Goal: Task Accomplishment & Management: Complete application form

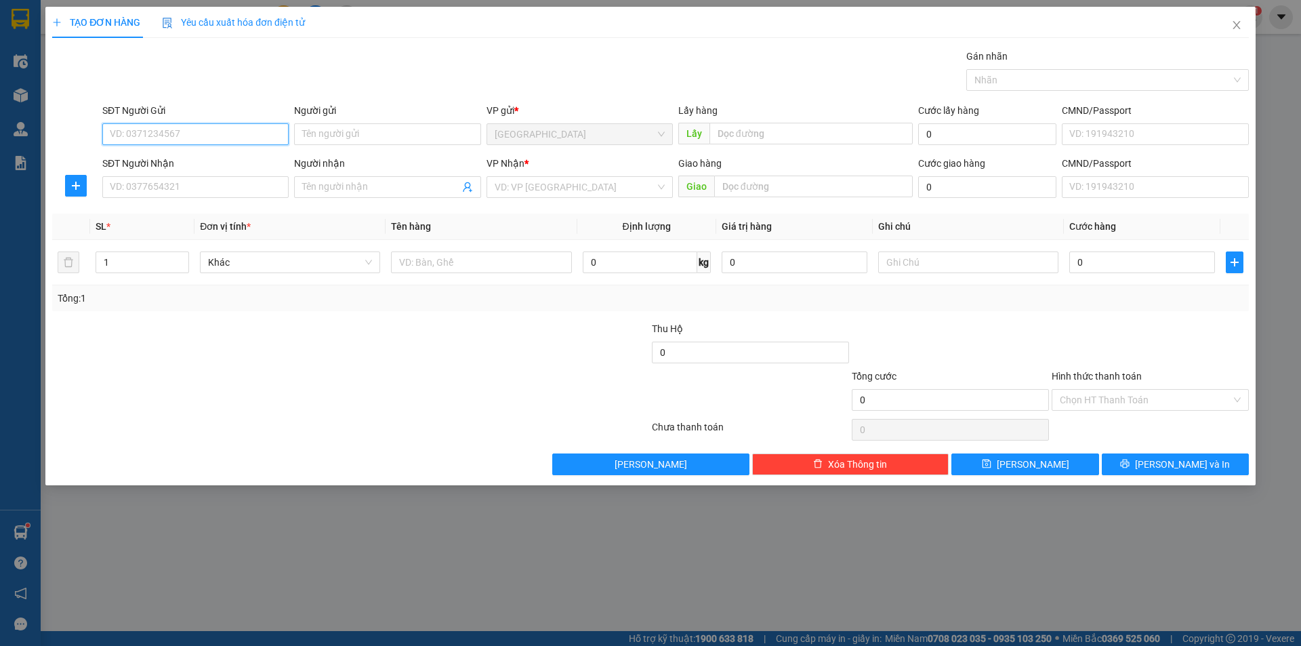
click at [214, 134] on input "SĐT Người Gửi" at bounding box center [195, 134] width 186 height 22
type input "0982023976"
click at [202, 158] on div "0982023976 - vân" at bounding box center [195, 161] width 170 height 15
type input "vân"
type input "0907418645"
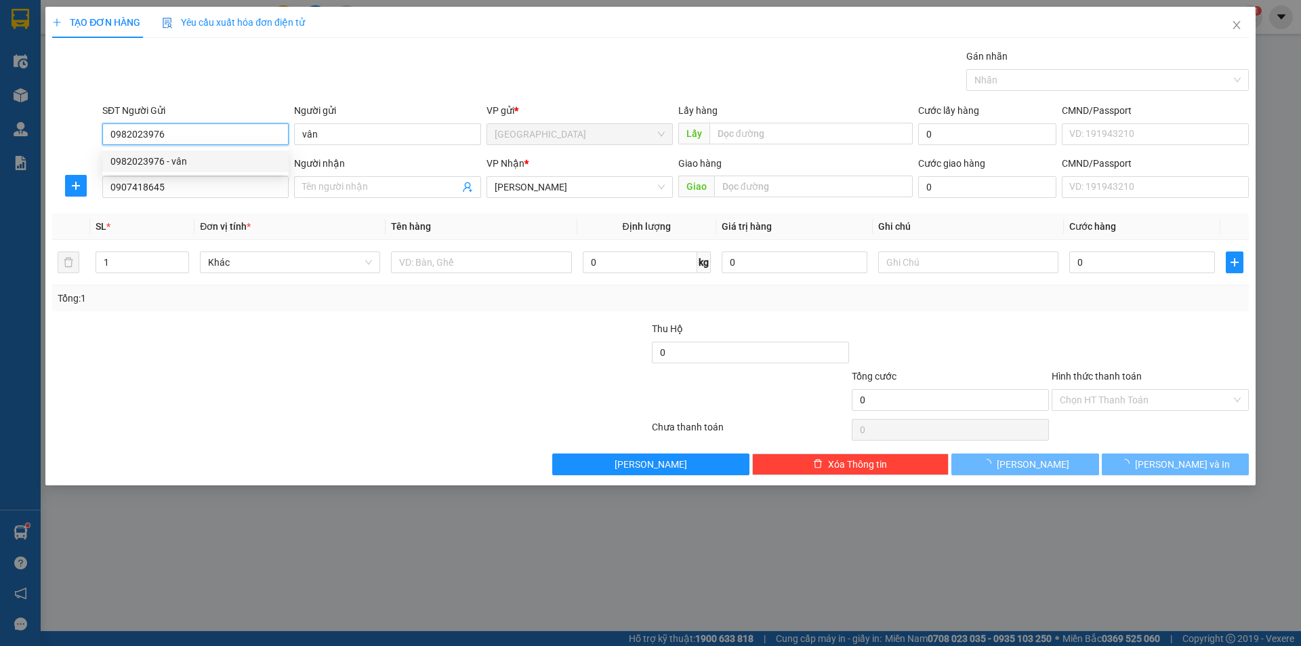
type input "40.000"
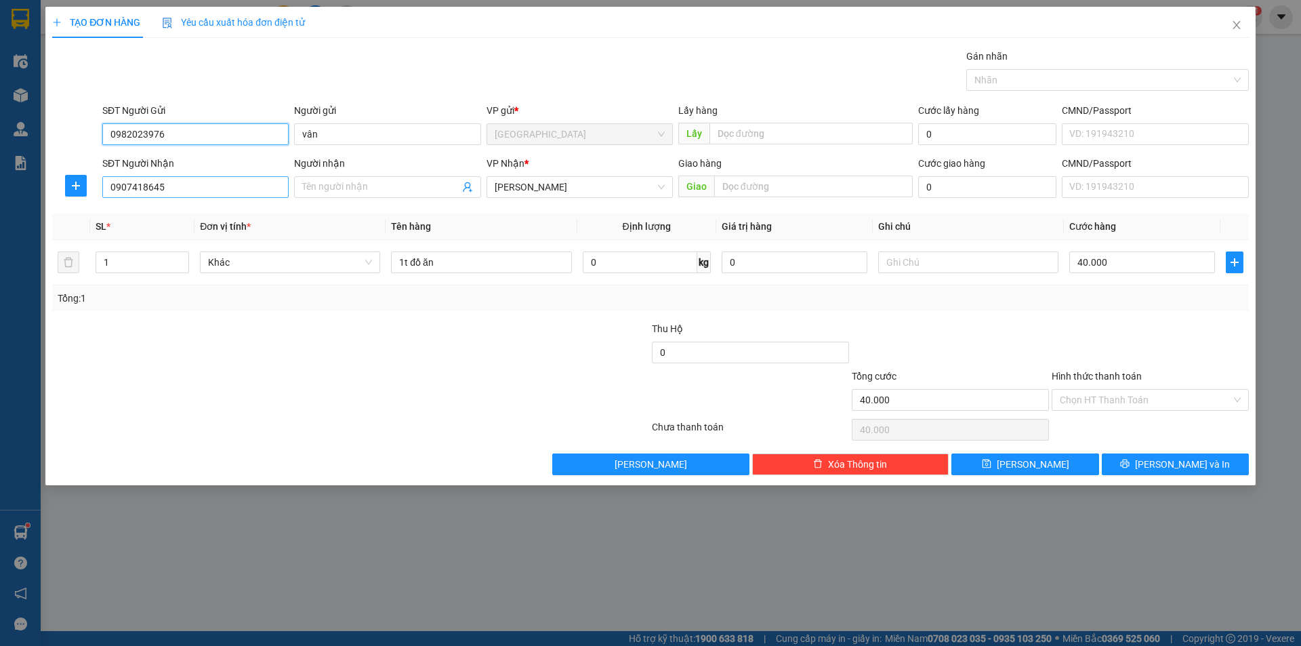
type input "0982023976"
click at [194, 191] on input "0907418645" at bounding box center [195, 187] width 186 height 22
drag, startPoint x: 186, startPoint y: 186, endPoint x: 0, endPoint y: 203, distance: 187.1
click at [0, 203] on div "TẠO ĐƠN HÀNG Yêu cầu xuất hóa đơn điện tử Transit Pickup Surcharge Ids Transit …" at bounding box center [650, 323] width 1301 height 646
click at [151, 213] on div "0909065015 - Hồng" at bounding box center [195, 214] width 170 height 15
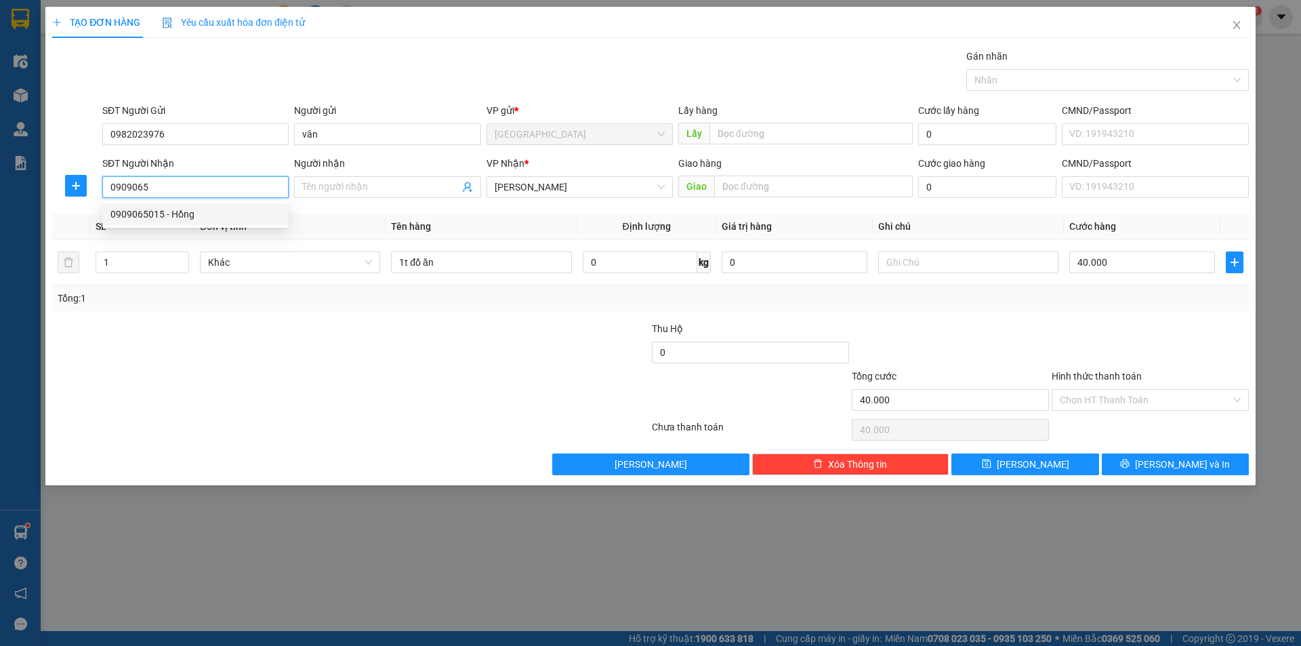
type input "0909065015"
type input "Hồng"
type input "50.000"
type input "0909065015"
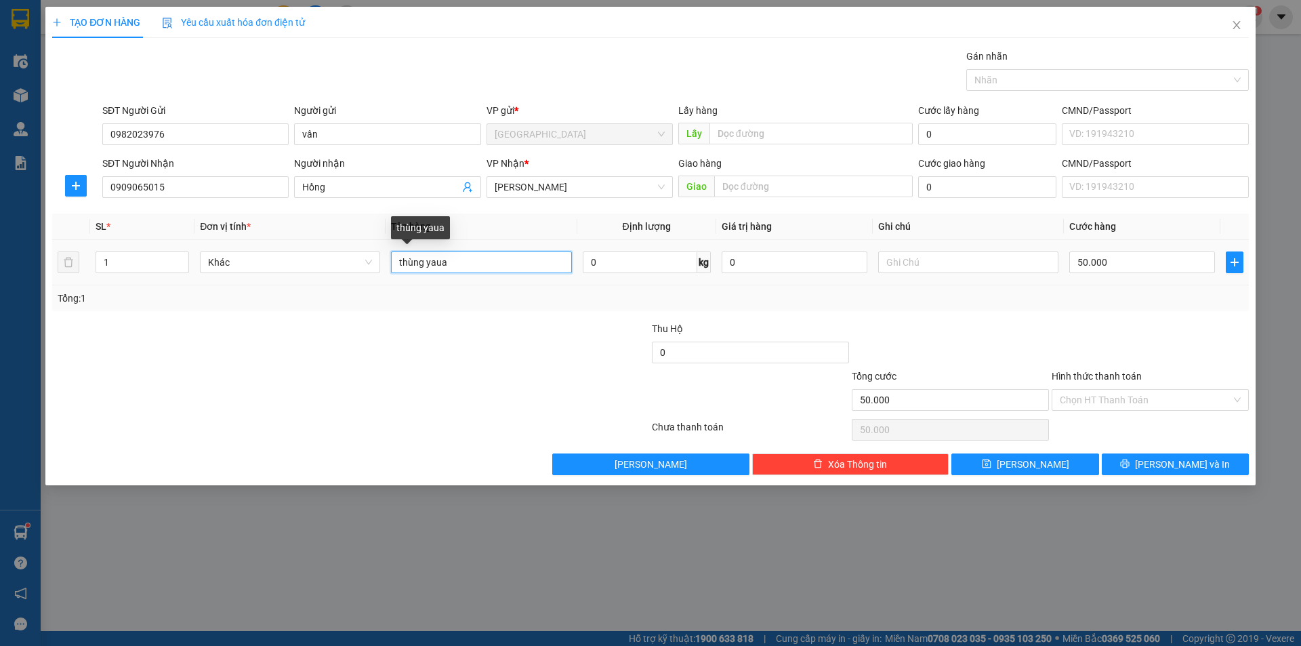
drag, startPoint x: 502, startPoint y: 268, endPoint x: 428, endPoint y: 264, distance: 74.0
click at [428, 264] on input "thùng yaua" at bounding box center [481, 262] width 180 height 22
type input "thùng bánh"
type input "3"
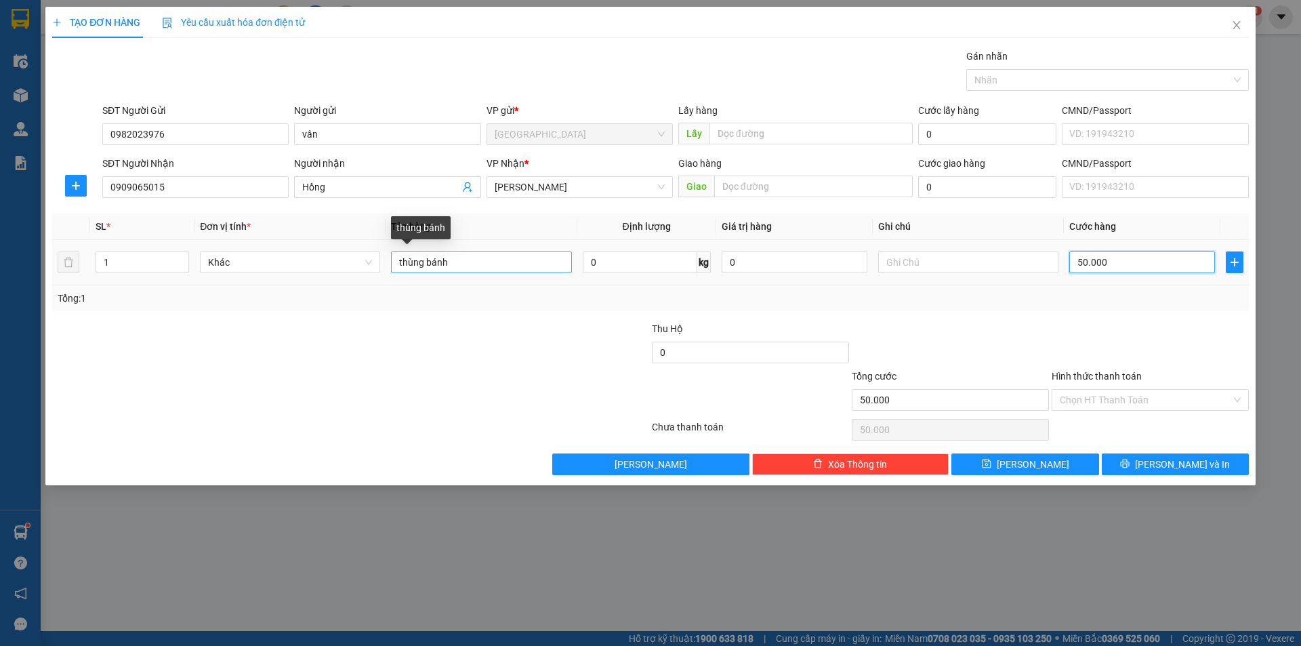
type input "3"
type input "30"
type input "30.000"
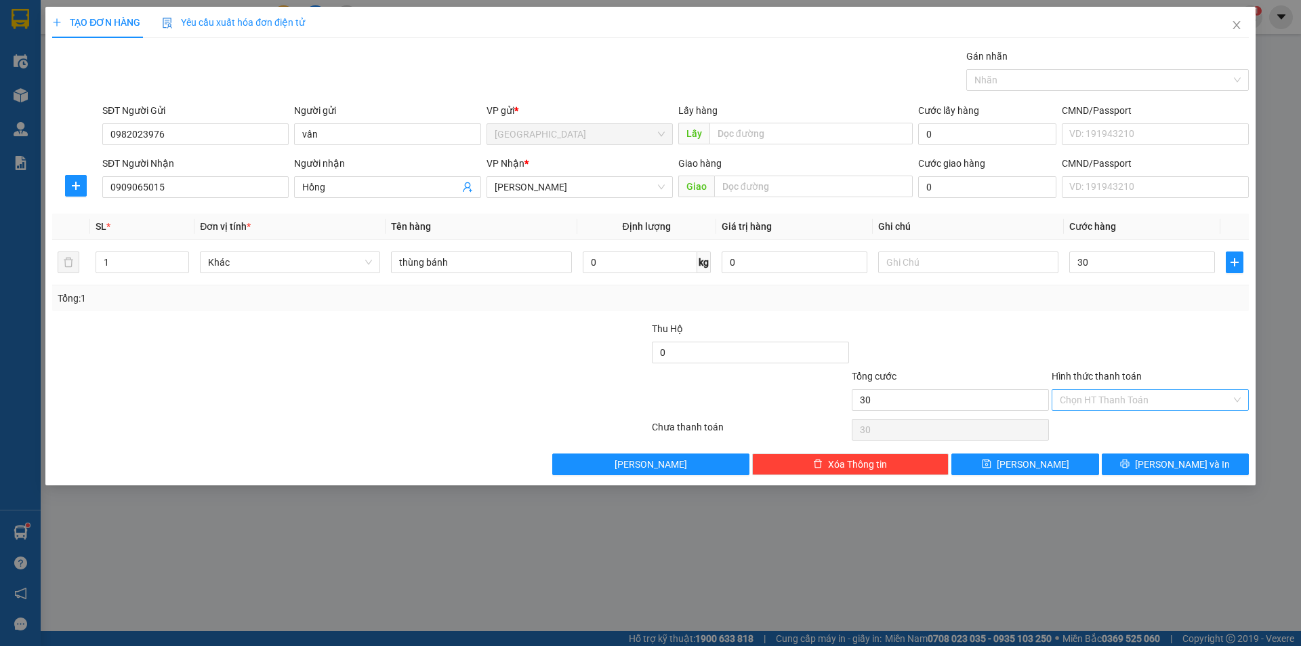
type input "30.000"
click at [1121, 401] on input "Hình thức thanh toán" at bounding box center [1145, 400] width 171 height 20
click at [1109, 424] on div "Tại văn phòng" at bounding box center [1150, 427] width 181 height 15
type input "0"
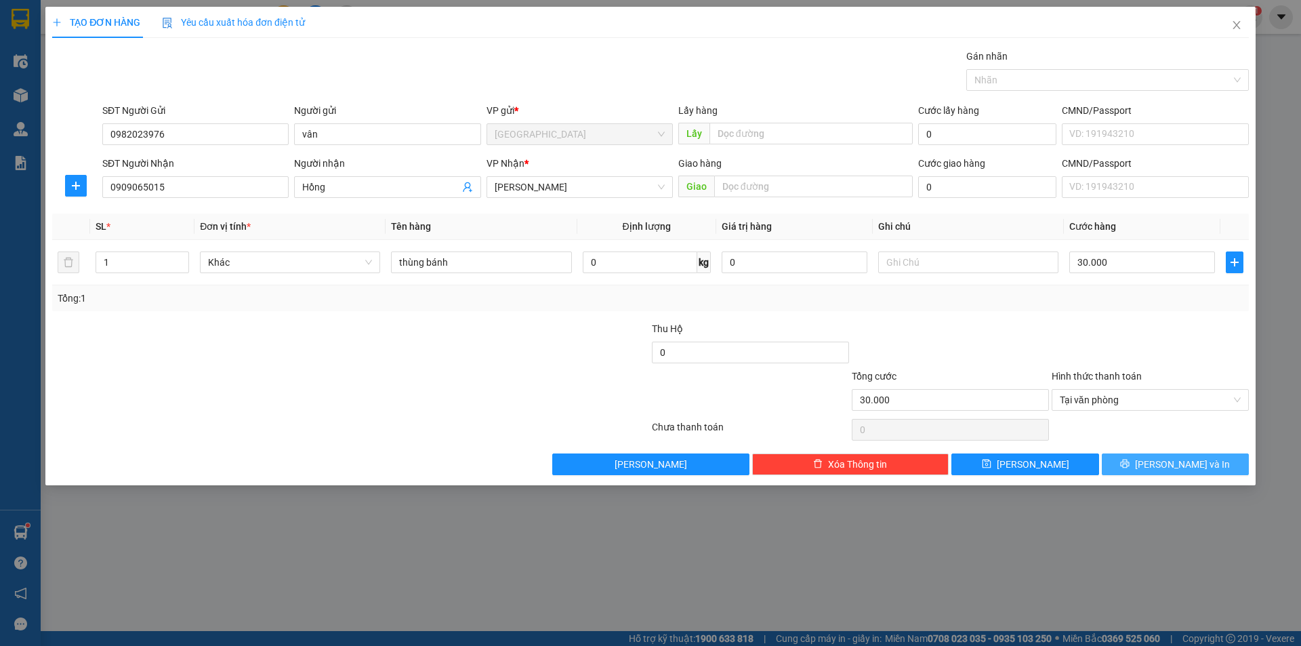
click at [1147, 457] on button "[PERSON_NAME] và In" at bounding box center [1175, 464] width 147 height 22
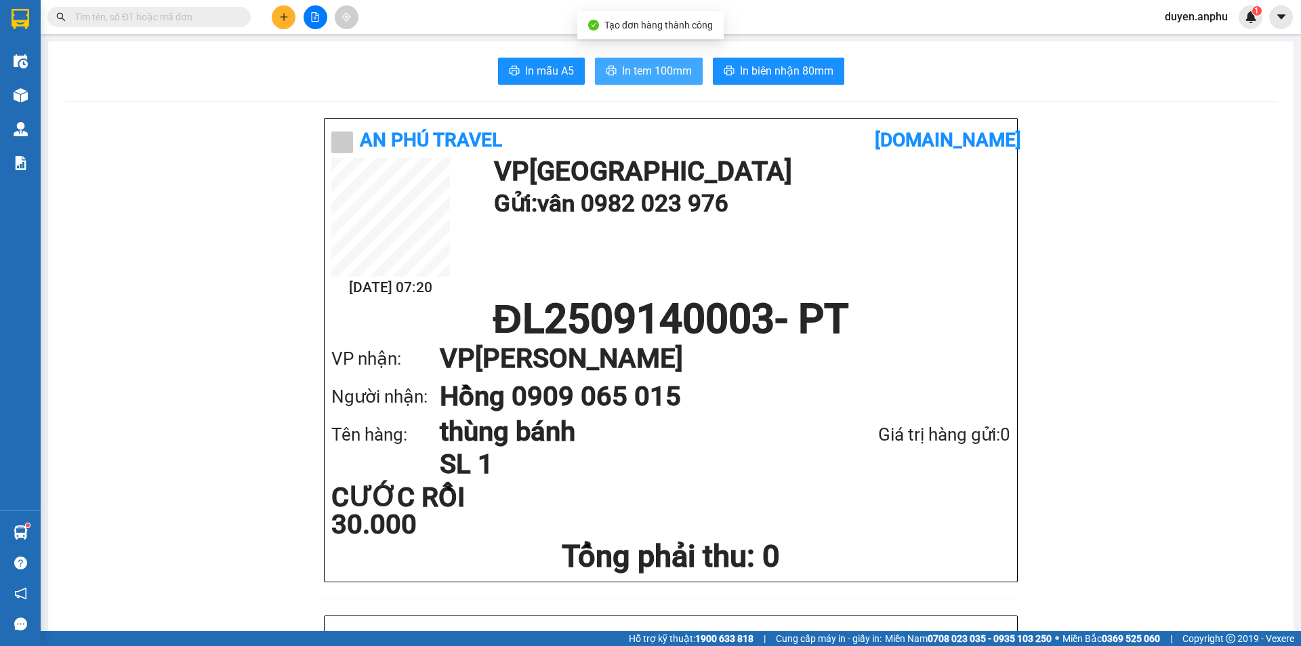
click at [657, 75] on span "In tem 100mm" at bounding box center [657, 70] width 70 height 17
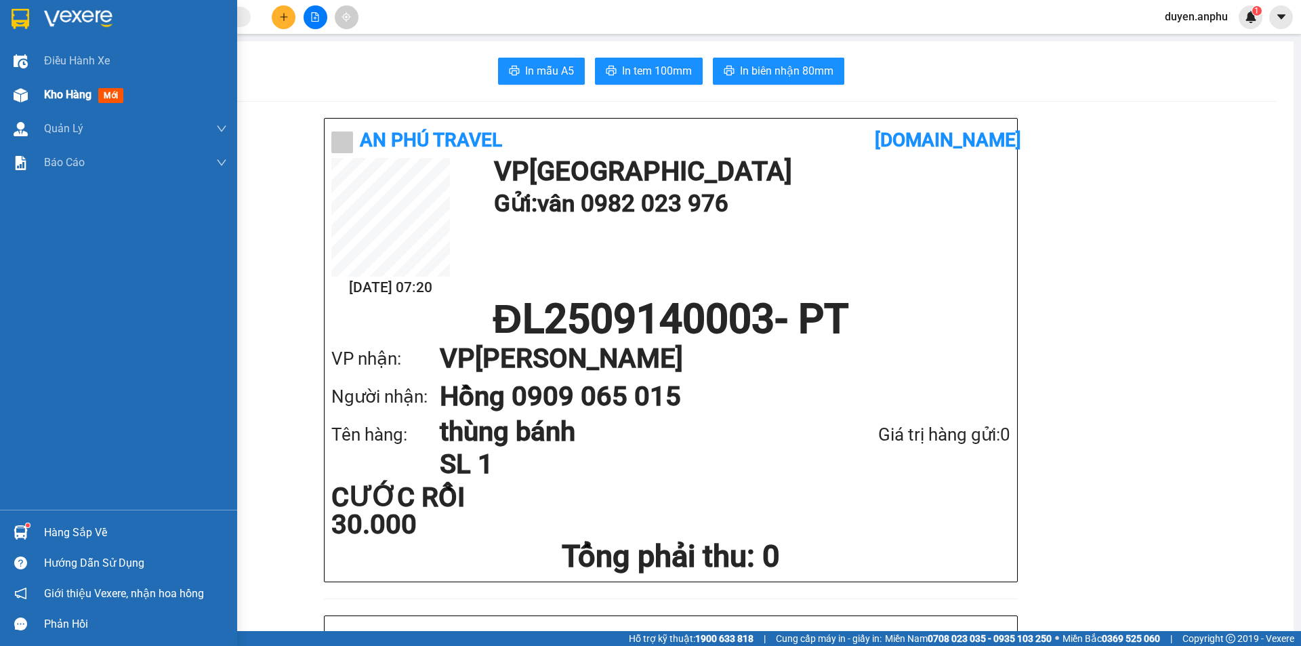
click at [68, 96] on span "Kho hàng" at bounding box center [67, 94] width 47 height 13
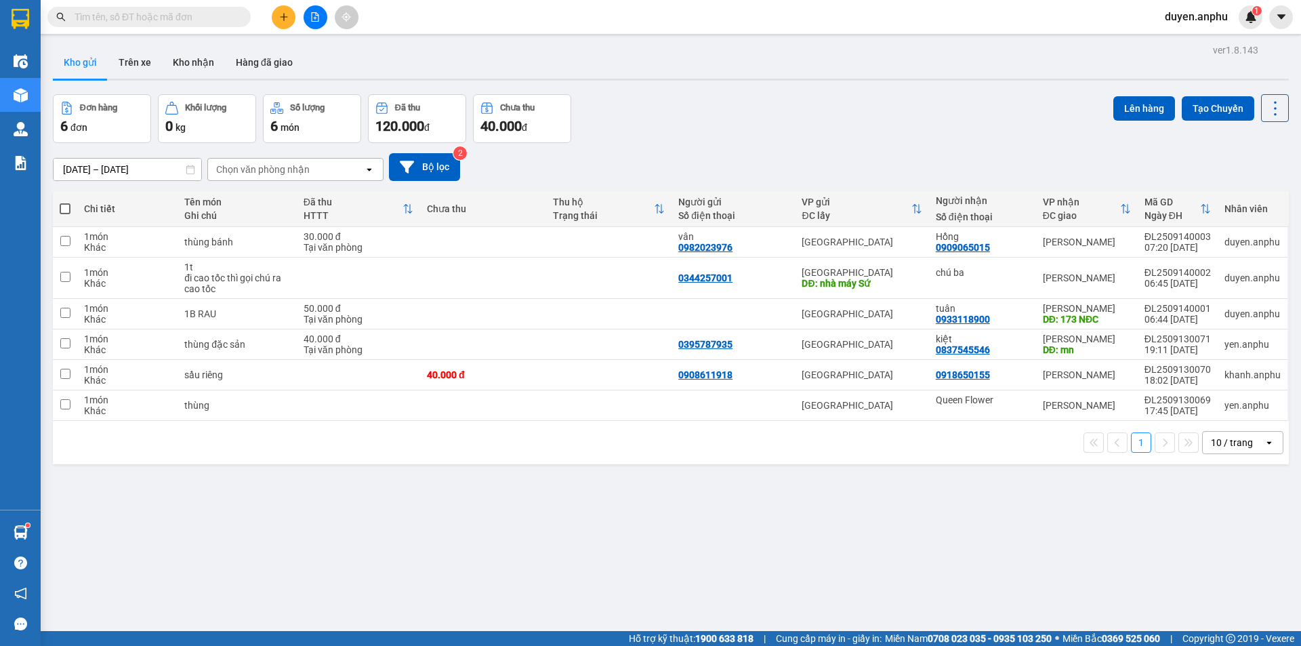
drag, startPoint x: 1228, startPoint y: 441, endPoint x: 1145, endPoint y: 472, distance: 88.4
click at [1227, 441] on div "10 / trang" at bounding box center [1232, 443] width 42 height 14
click at [1228, 593] on span "100 / trang" at bounding box center [1227, 593] width 49 height 14
click at [275, 173] on div "Chọn văn phòng nhận" at bounding box center [263, 170] width 94 height 14
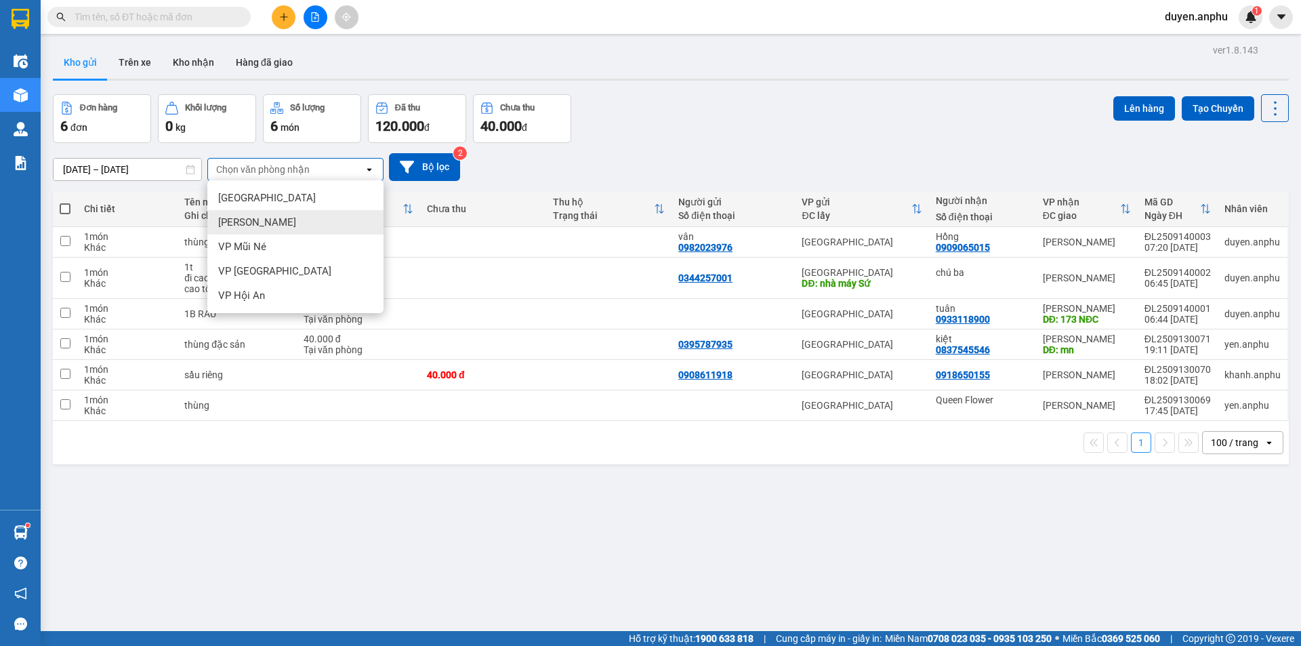
click at [277, 218] on div "[PERSON_NAME]" at bounding box center [295, 222] width 176 height 24
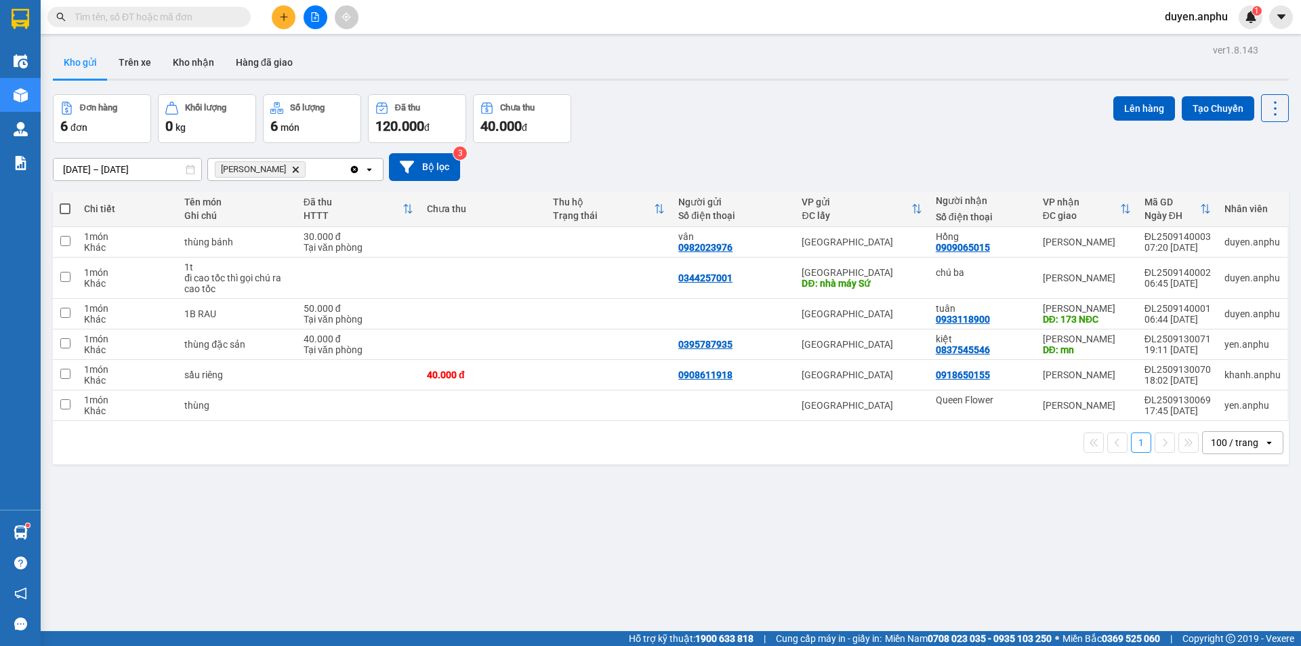
click at [66, 210] on span at bounding box center [65, 208] width 11 height 11
click at [65, 202] on input "checkbox" at bounding box center [65, 202] width 0 height 0
checkbox input "true"
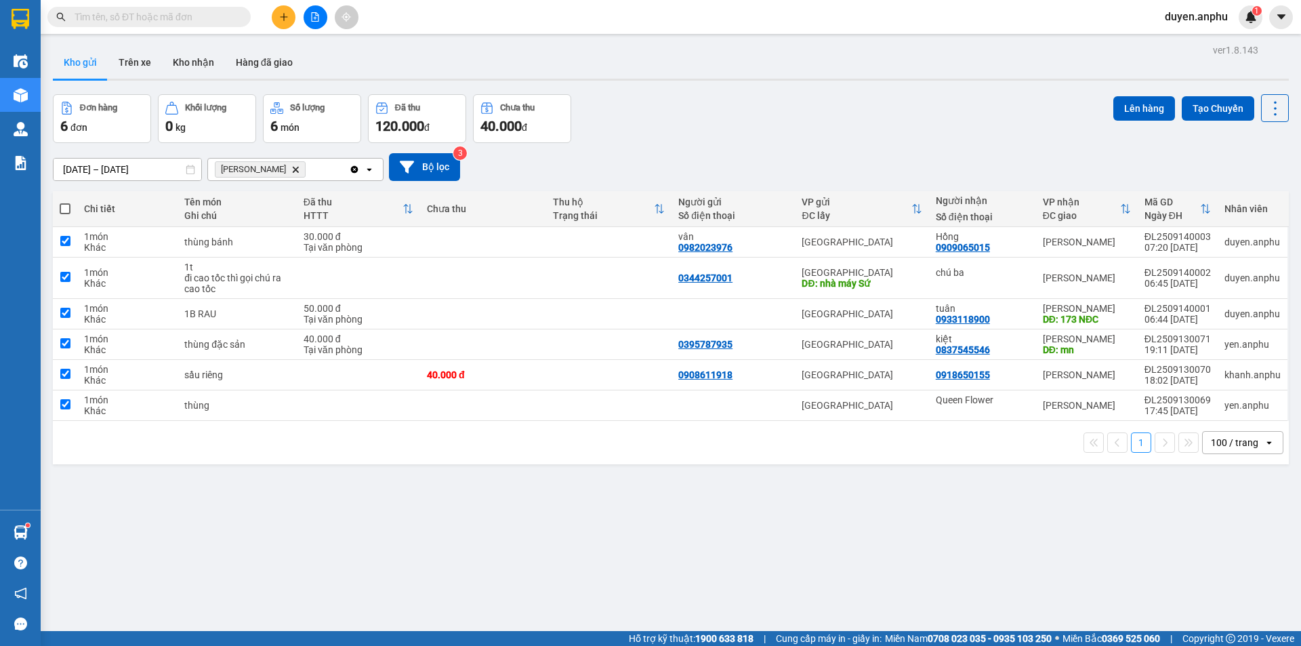
checkbox input "true"
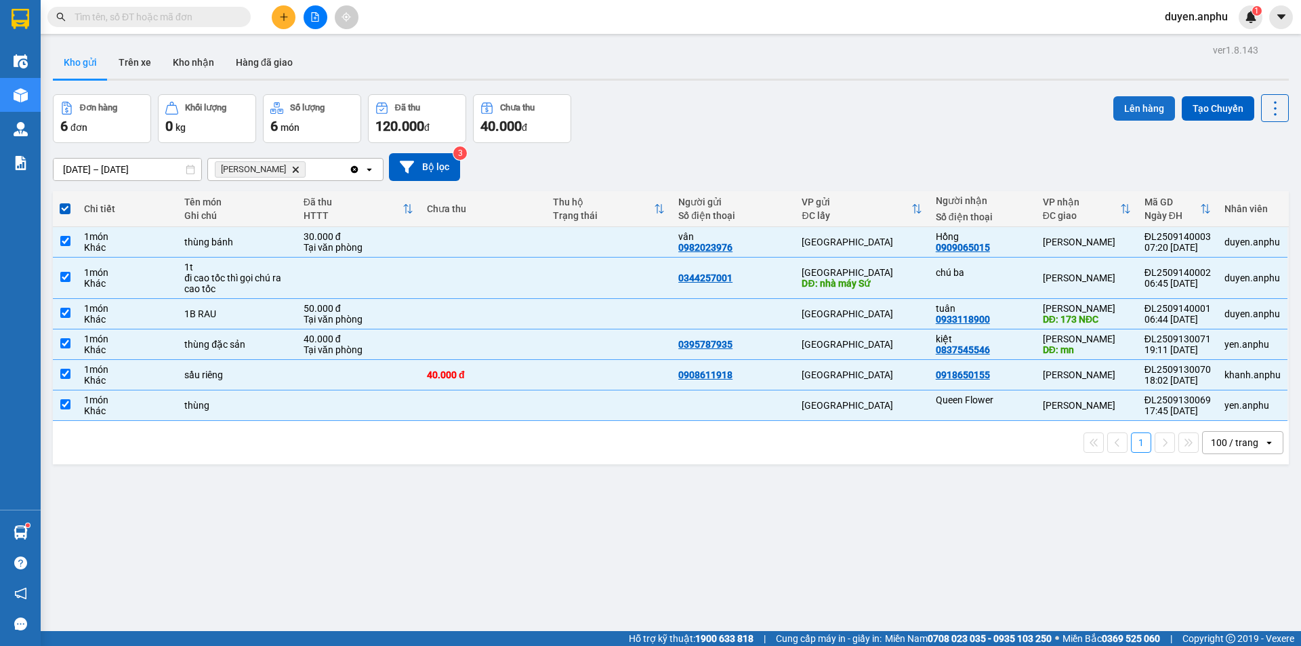
click at [1124, 107] on button "Lên hàng" at bounding box center [1144, 108] width 62 height 24
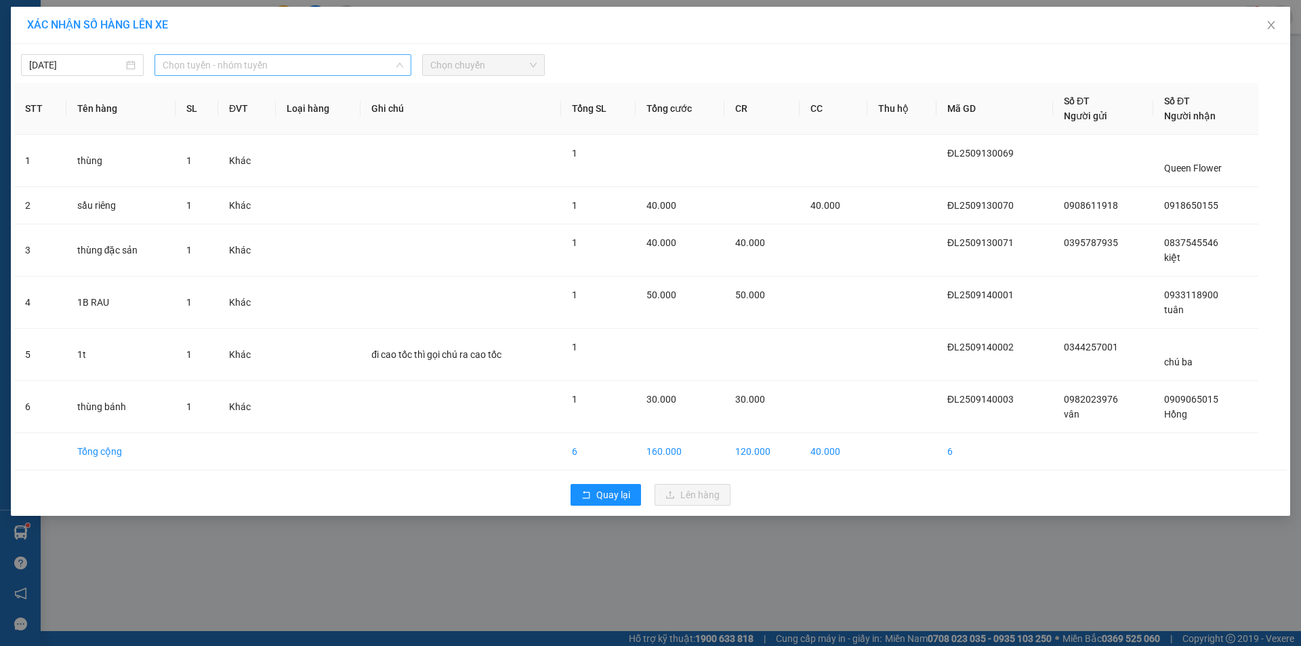
drag, startPoint x: 258, startPoint y: 67, endPoint x: 219, endPoint y: 152, distance: 93.1
click at [258, 67] on span "Chọn tuyến - nhóm tuyến" at bounding box center [283, 65] width 241 height 20
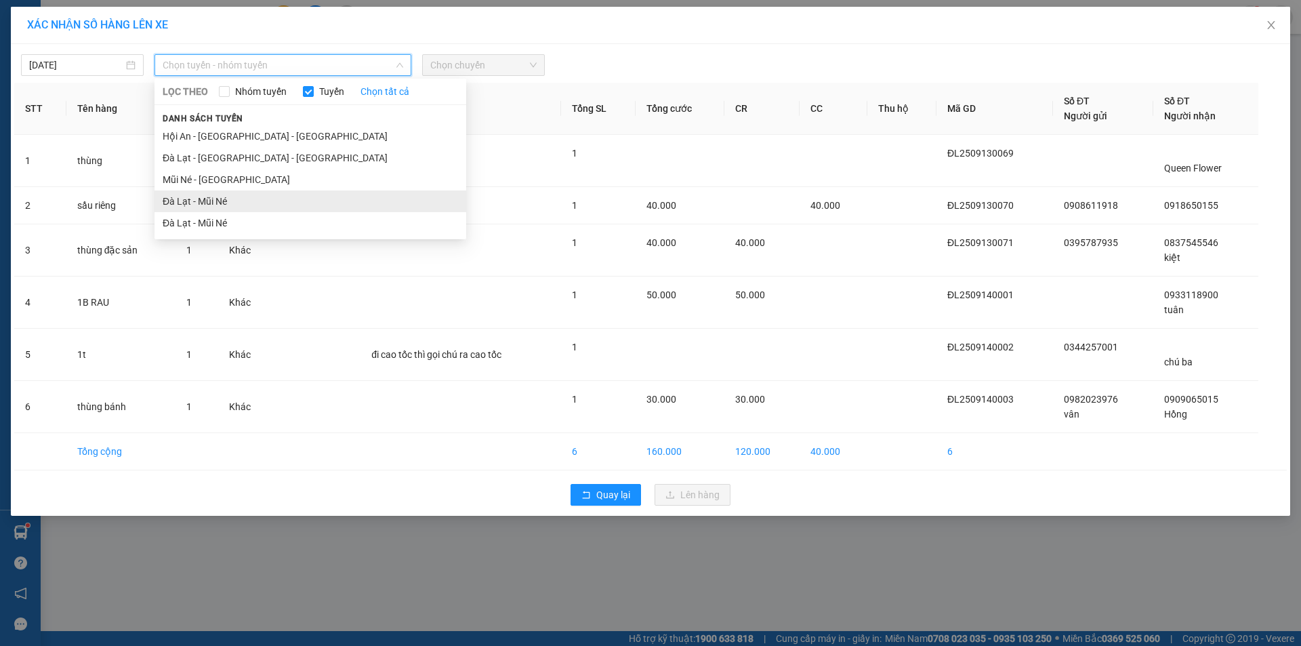
click at [209, 203] on li "Đà Lạt - Mũi Né" at bounding box center [311, 201] width 312 height 22
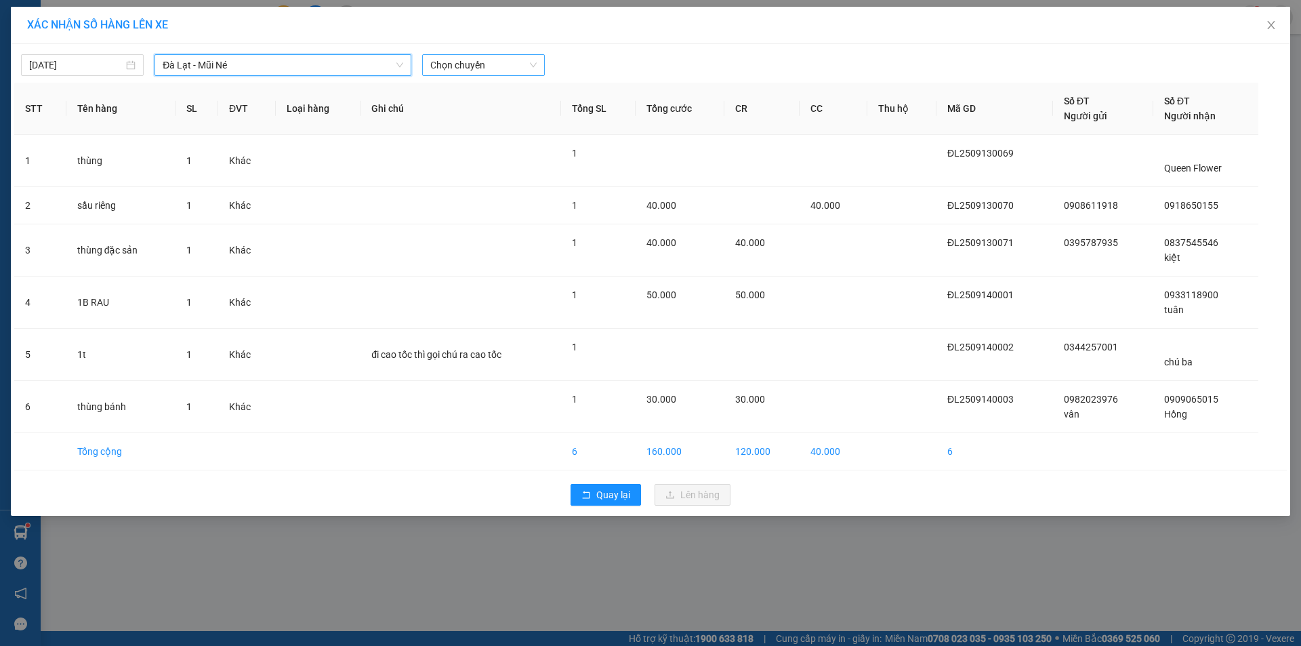
click at [499, 67] on span "Chọn chuyến" at bounding box center [483, 65] width 106 height 20
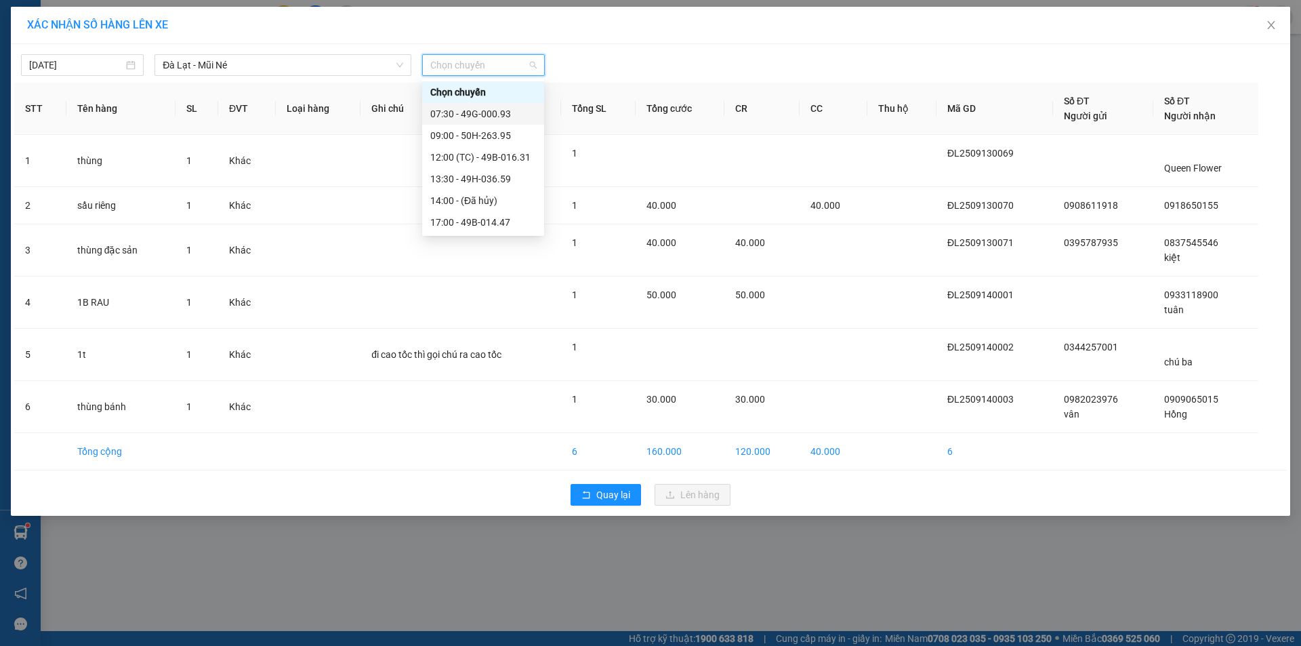
click at [462, 116] on div "07:30 - 49G-000.93" at bounding box center [483, 113] width 106 height 15
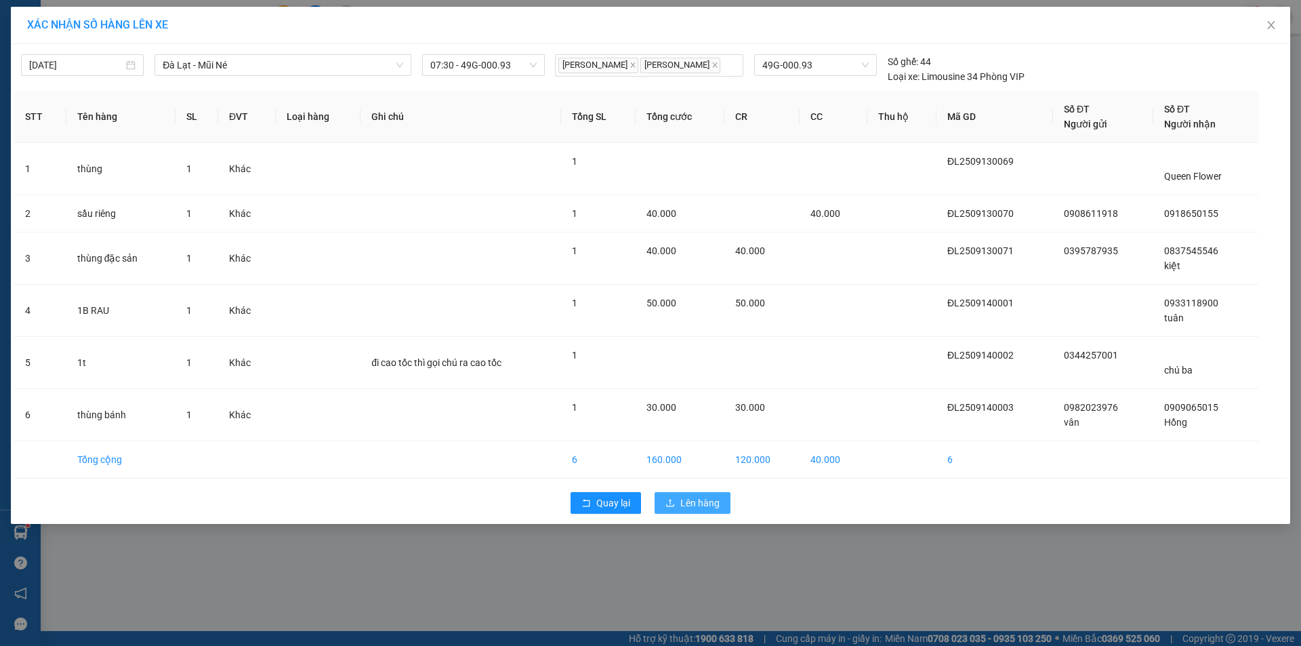
click at [706, 495] on button "Lên hàng" at bounding box center [693, 503] width 76 height 22
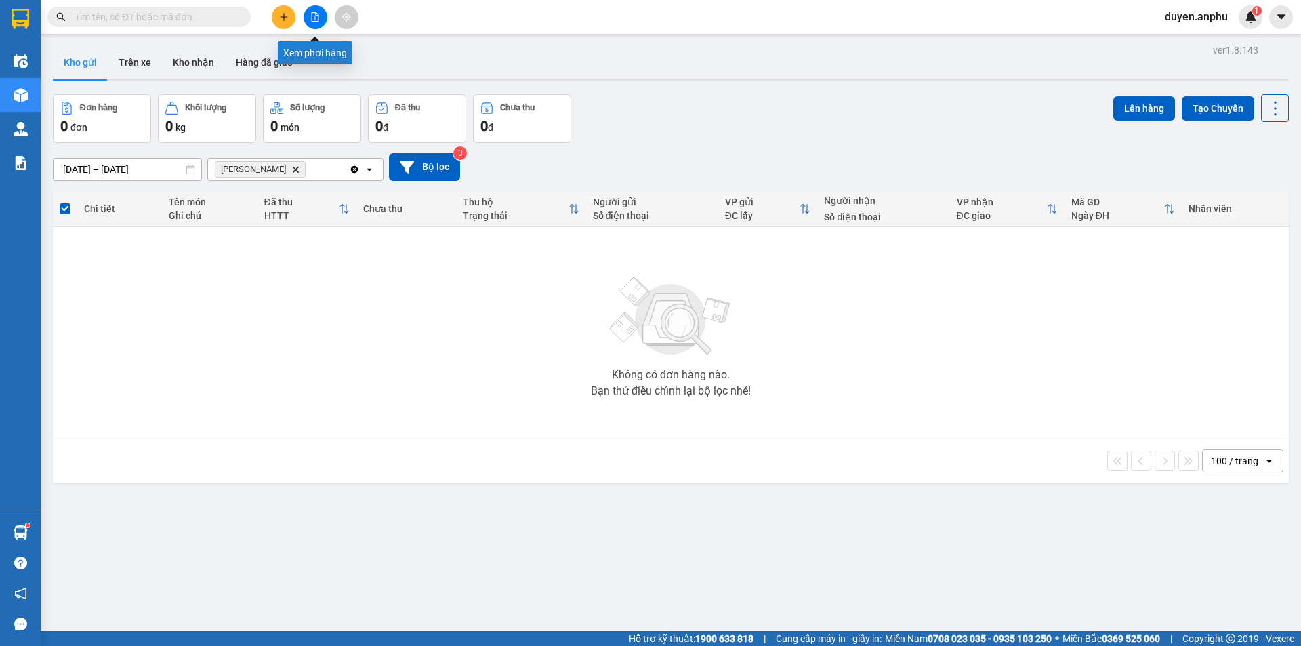
click at [320, 18] on button at bounding box center [316, 17] width 24 height 24
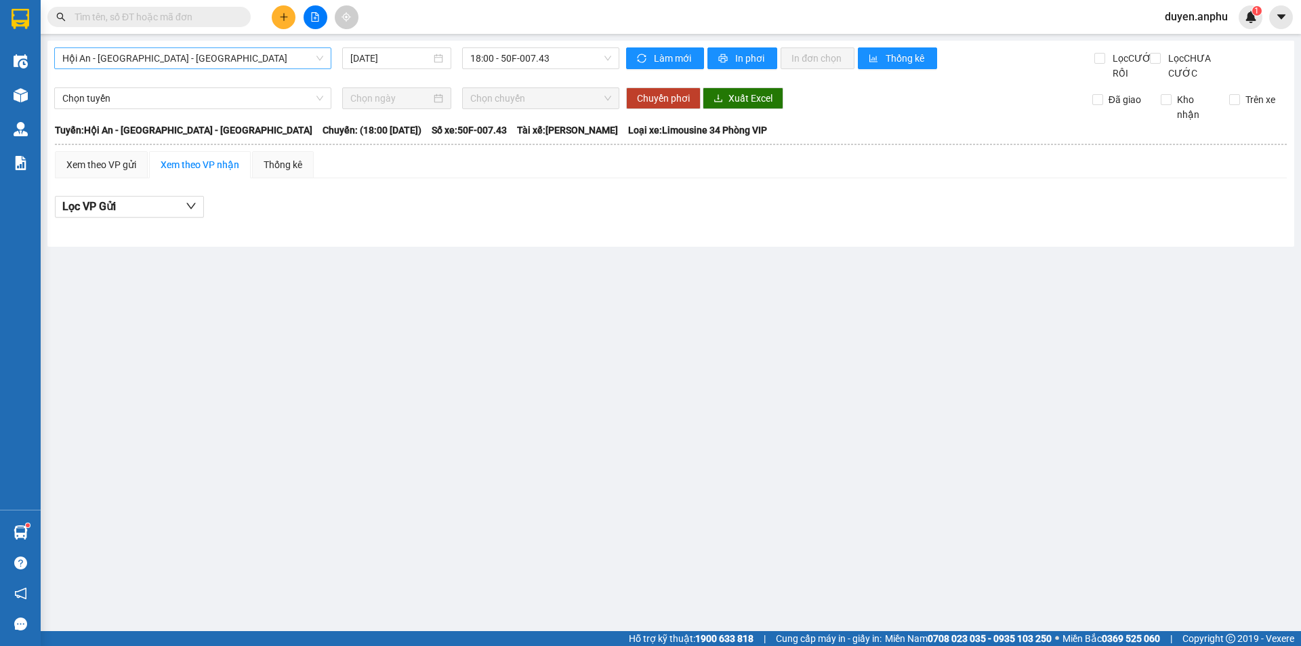
click at [198, 56] on span "Hội An - [GEOGRAPHIC_DATA] - [GEOGRAPHIC_DATA]" at bounding box center [192, 58] width 261 height 20
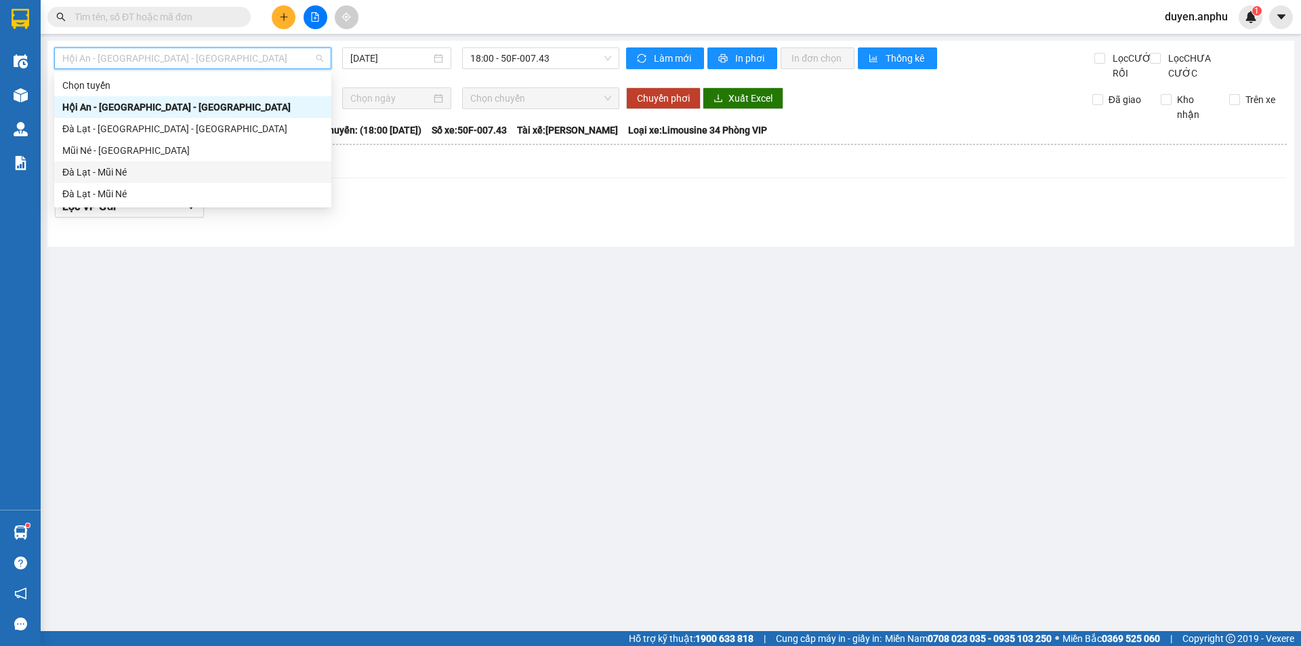
click at [144, 167] on div "Đà Lạt - Mũi Né" at bounding box center [192, 172] width 261 height 15
type input "[DATE]"
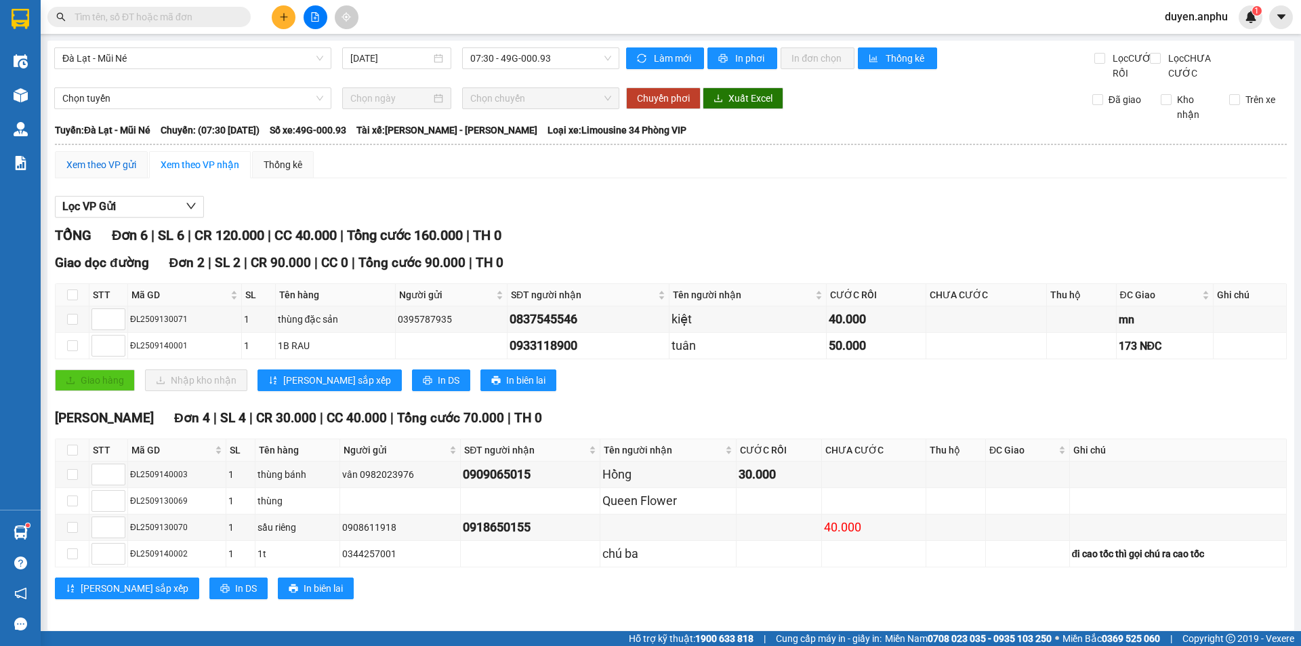
click at [103, 172] on div "Xem theo VP gửi" at bounding box center [101, 164] width 70 height 15
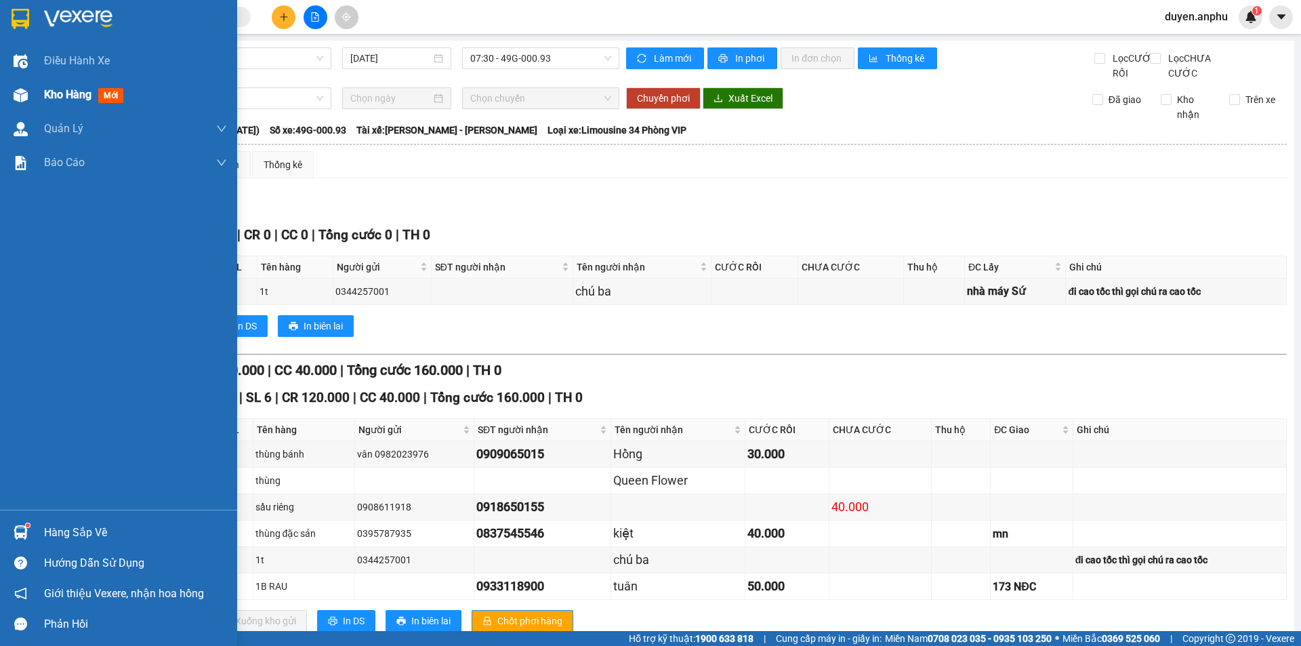
click at [65, 97] on span "Kho hàng" at bounding box center [67, 94] width 47 height 13
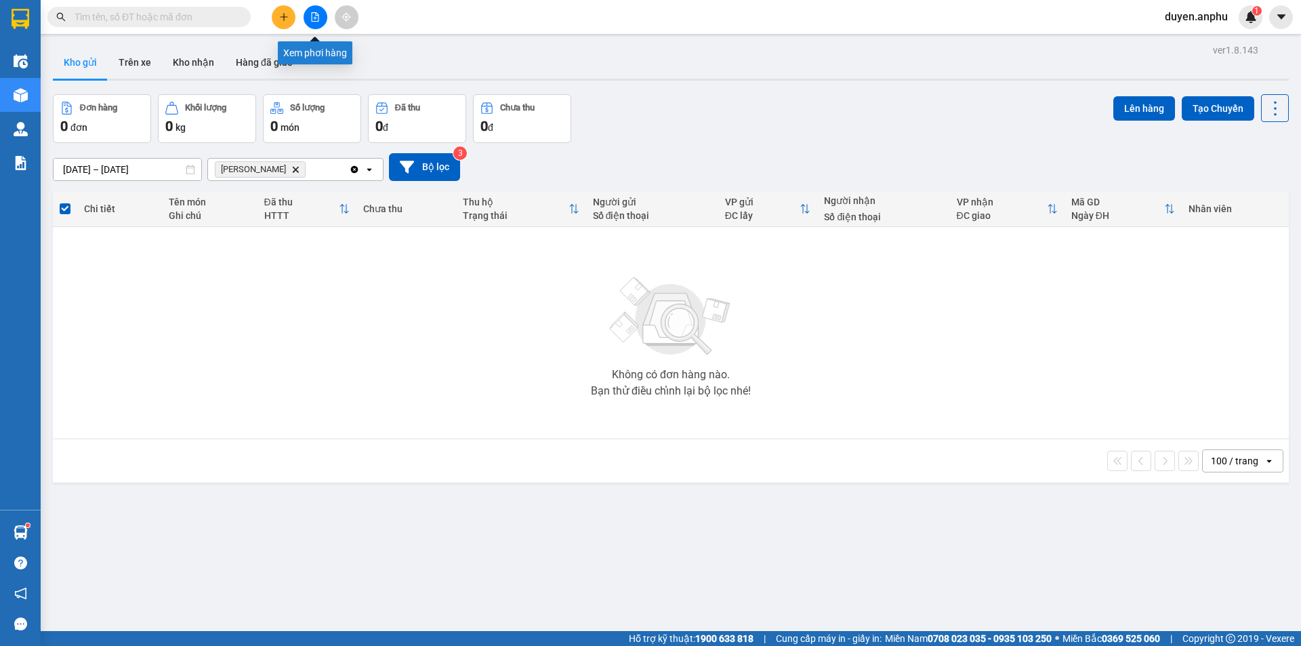
click at [314, 14] on icon "file-add" at bounding box center [314, 16] width 9 height 9
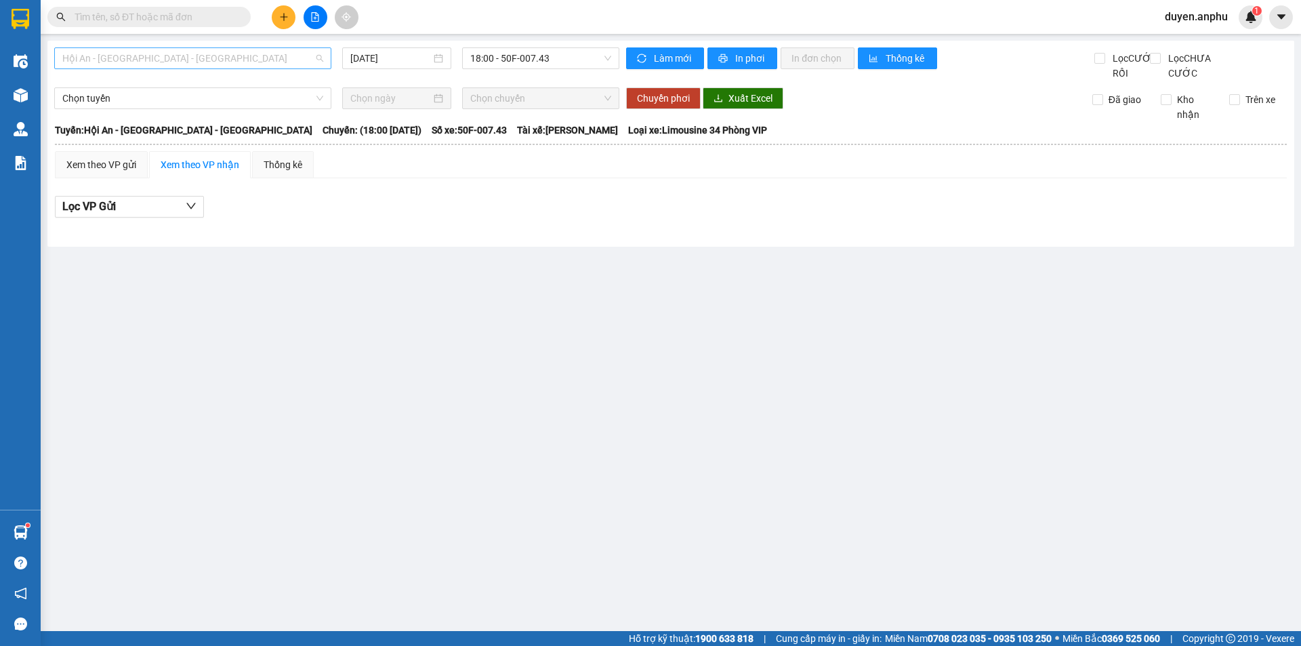
click at [215, 56] on span "Hội An - [GEOGRAPHIC_DATA] - [GEOGRAPHIC_DATA]" at bounding box center [192, 58] width 261 height 20
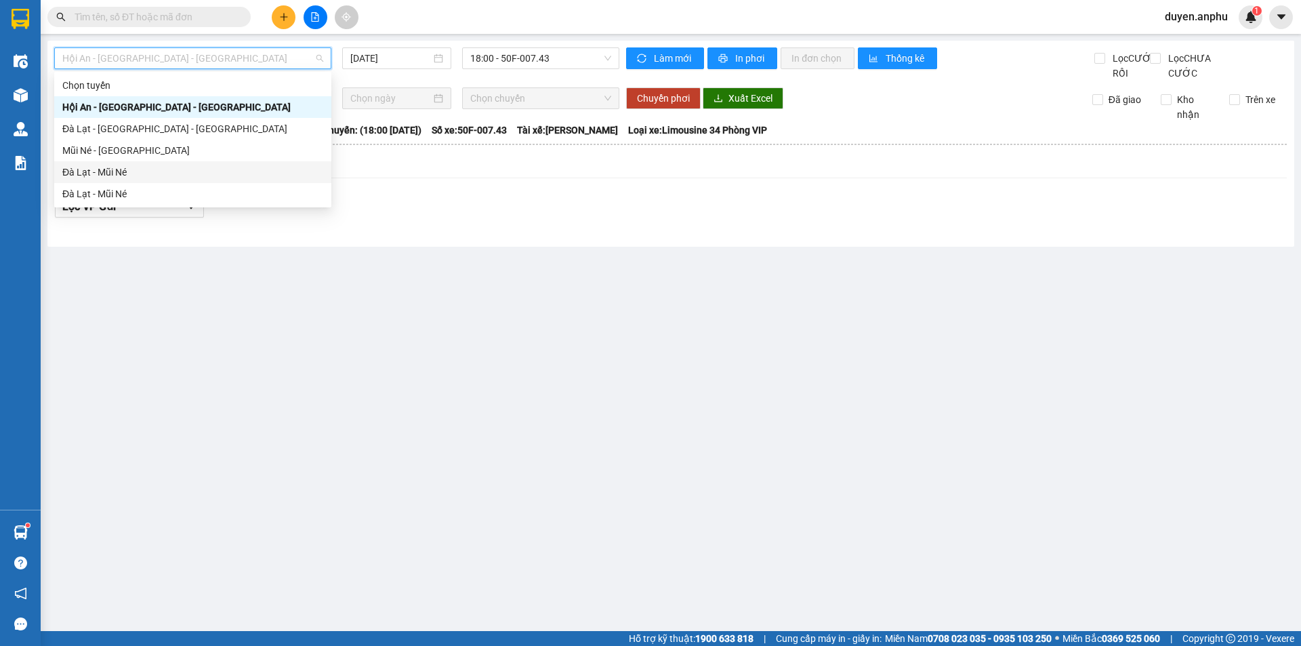
click at [149, 169] on div "Đà Lạt - Mũi Né" at bounding box center [192, 172] width 261 height 15
type input "[DATE]"
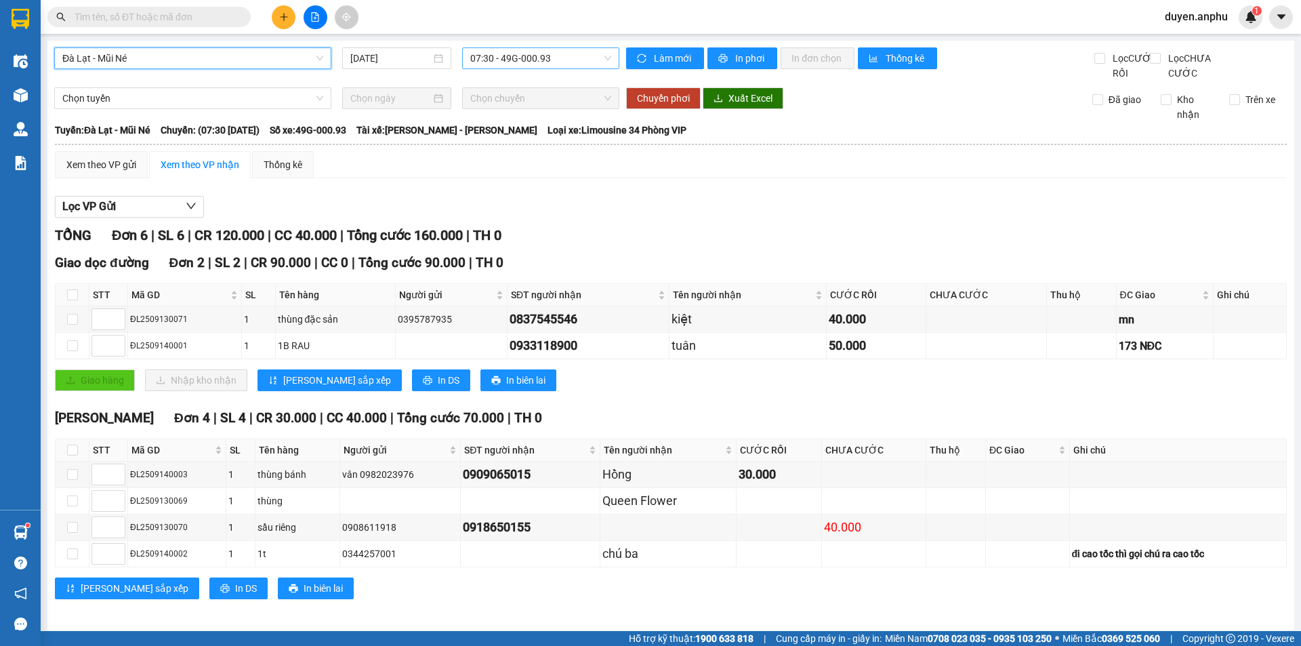
click at [491, 62] on span "07:30 - 49G-000.93" at bounding box center [540, 58] width 141 height 20
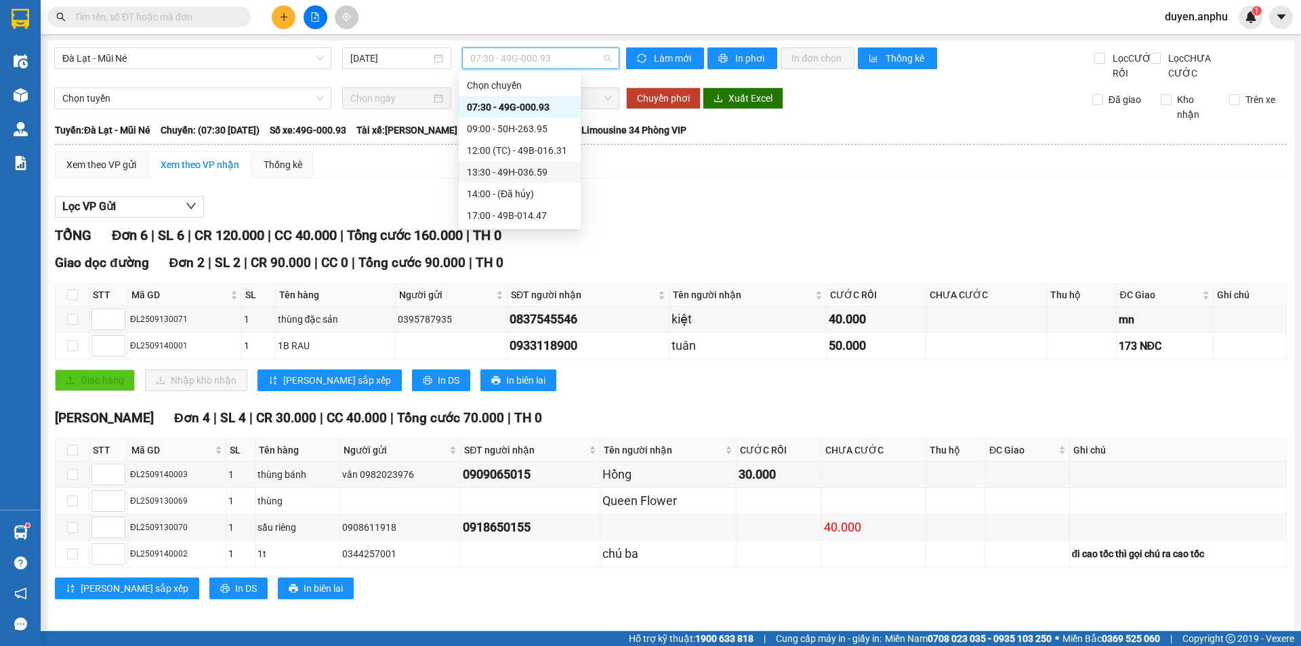
click at [512, 169] on div "13:30 - 49H-036.59" at bounding box center [520, 172] width 106 height 15
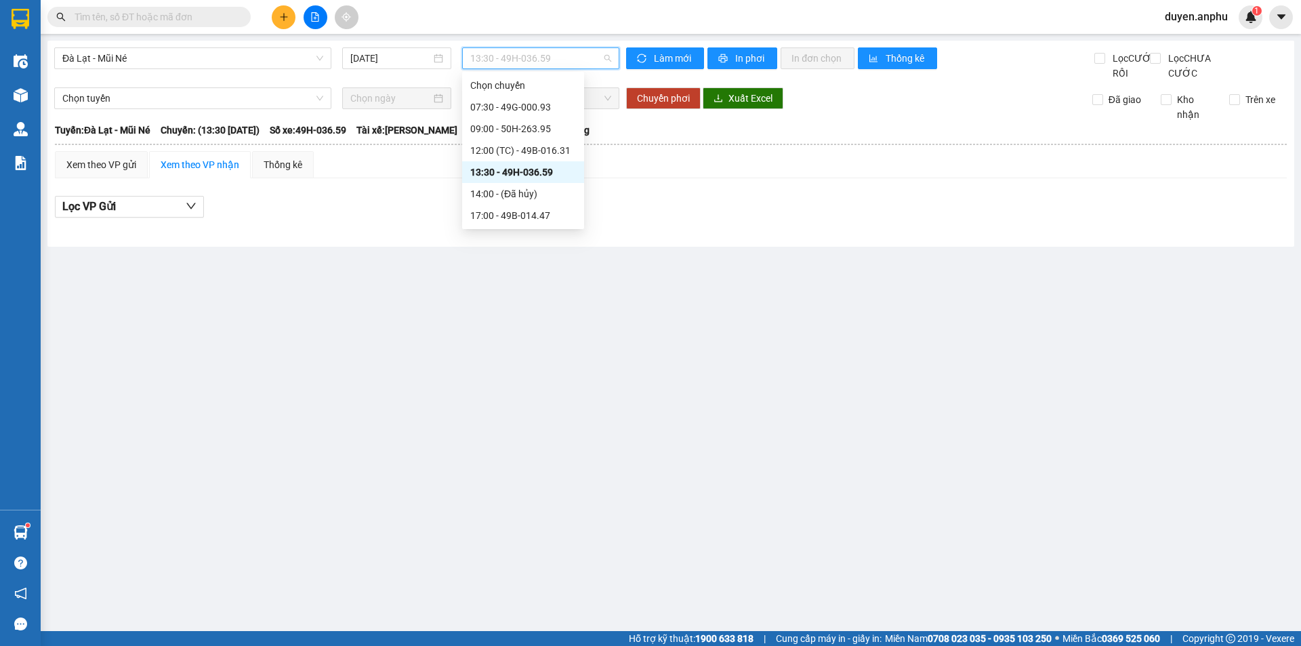
click at [520, 62] on span "13:30 - 49H-036.59" at bounding box center [540, 58] width 141 height 20
click at [488, 104] on div "07:30 - 49G-000.93" at bounding box center [523, 107] width 106 height 15
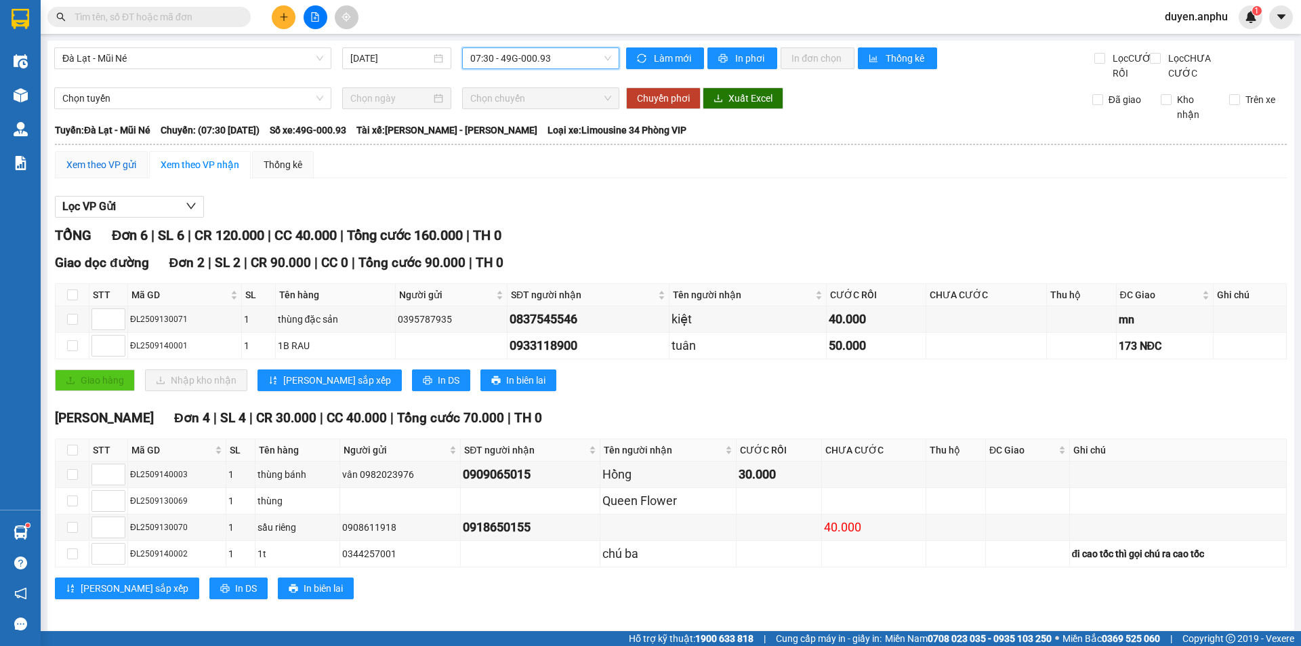
click at [115, 172] on div "Xem theo VP gửi" at bounding box center [101, 164] width 70 height 15
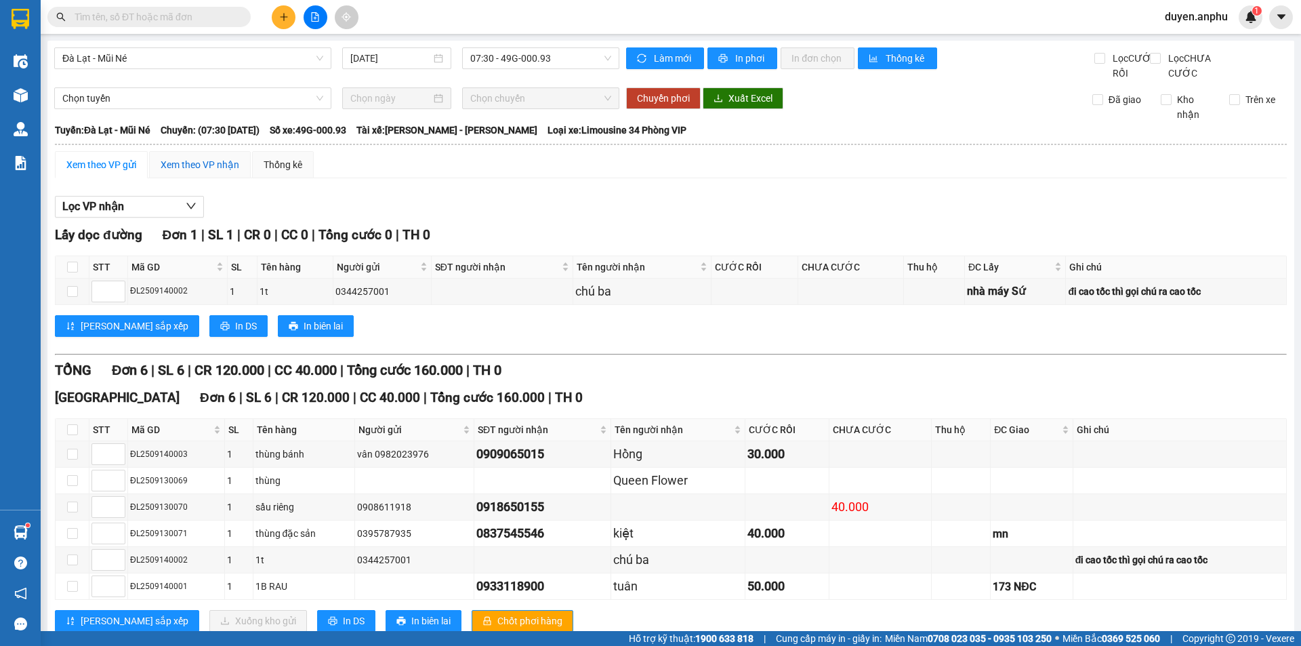
click at [188, 172] on div "Xem theo VP nhận" at bounding box center [200, 164] width 79 height 15
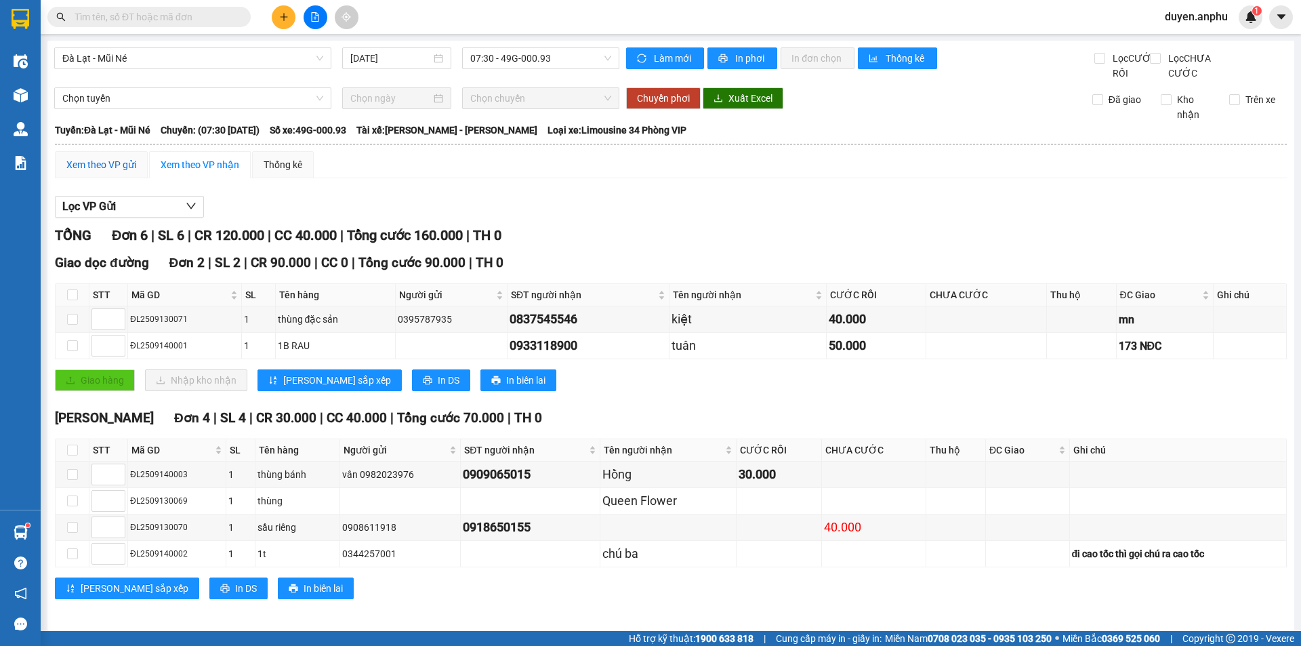
click at [98, 172] on div "Xem theo VP gửi" at bounding box center [101, 164] width 70 height 15
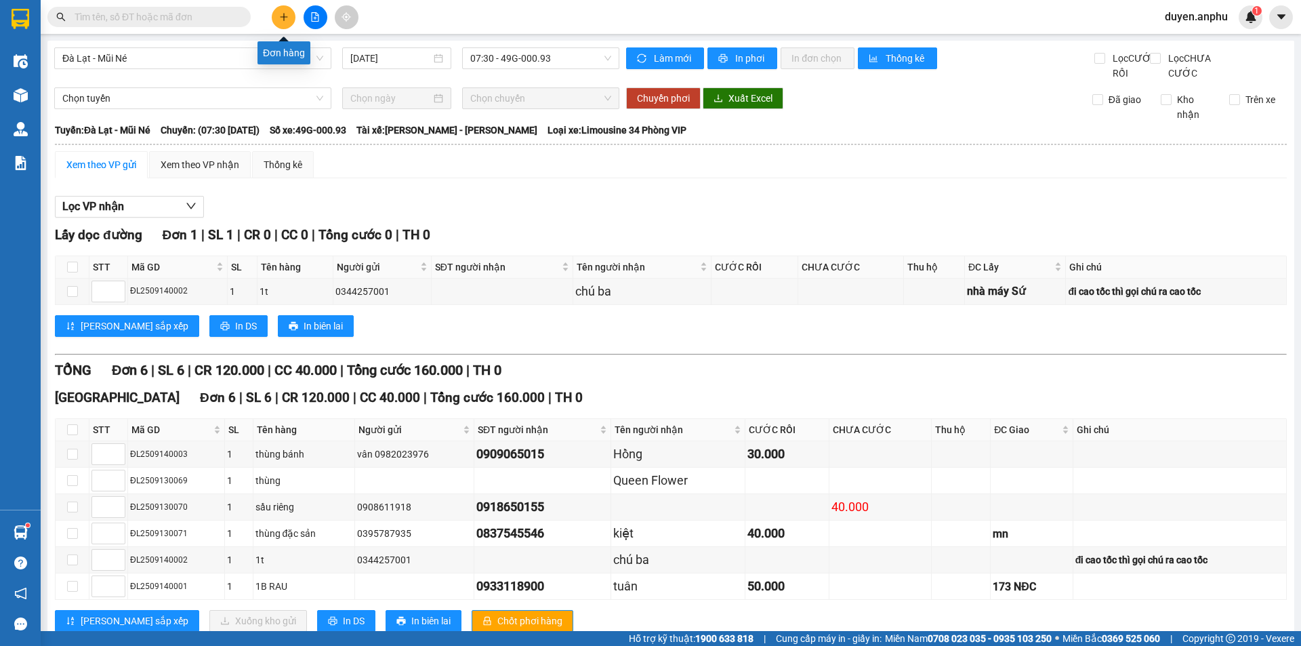
click at [283, 17] on icon "plus" at bounding box center [283, 16] width 9 height 9
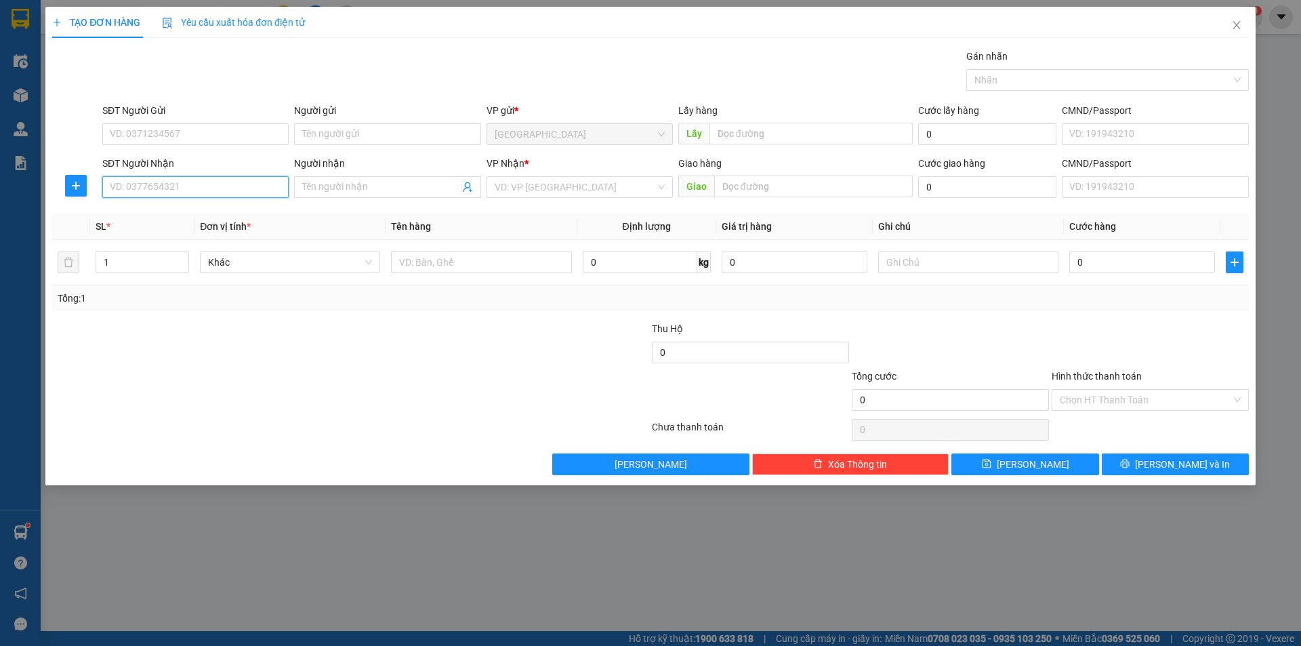
click at [200, 194] on input "SĐT Người Nhận" at bounding box center [195, 187] width 186 height 22
click at [159, 213] on div "0973338815 - anh Tín" at bounding box center [195, 214] width 170 height 15
type input "0973338815"
type input "anh Tín"
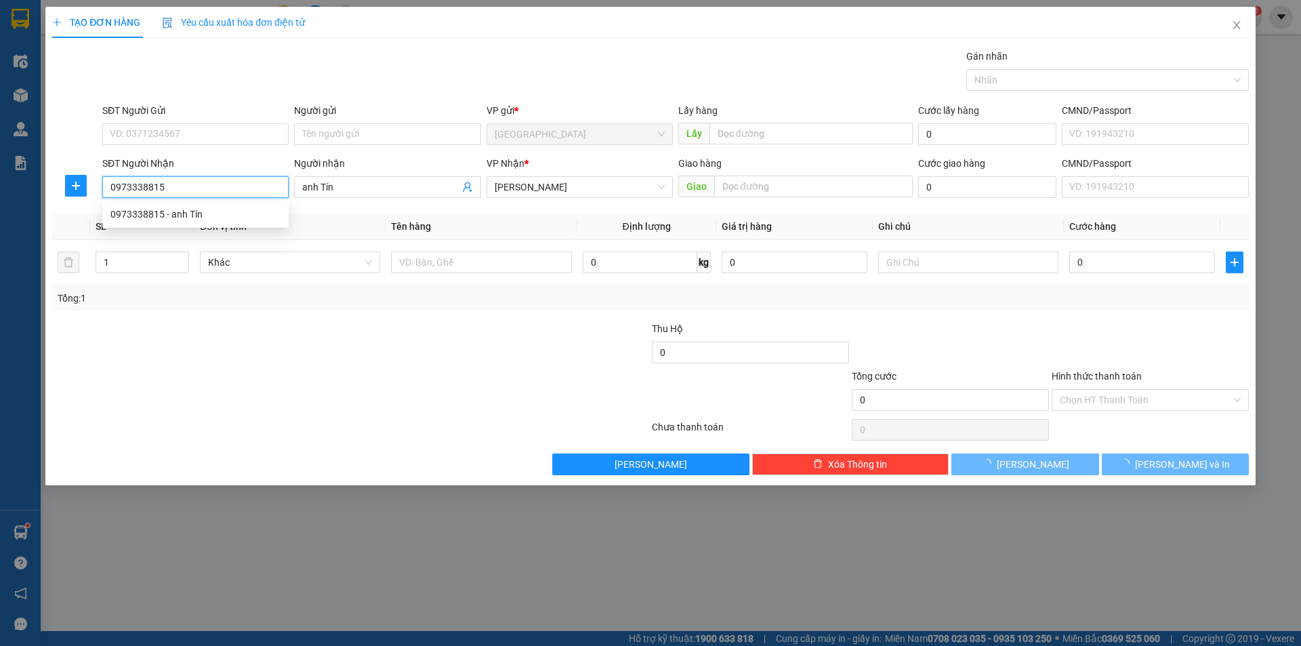
type input "50.000"
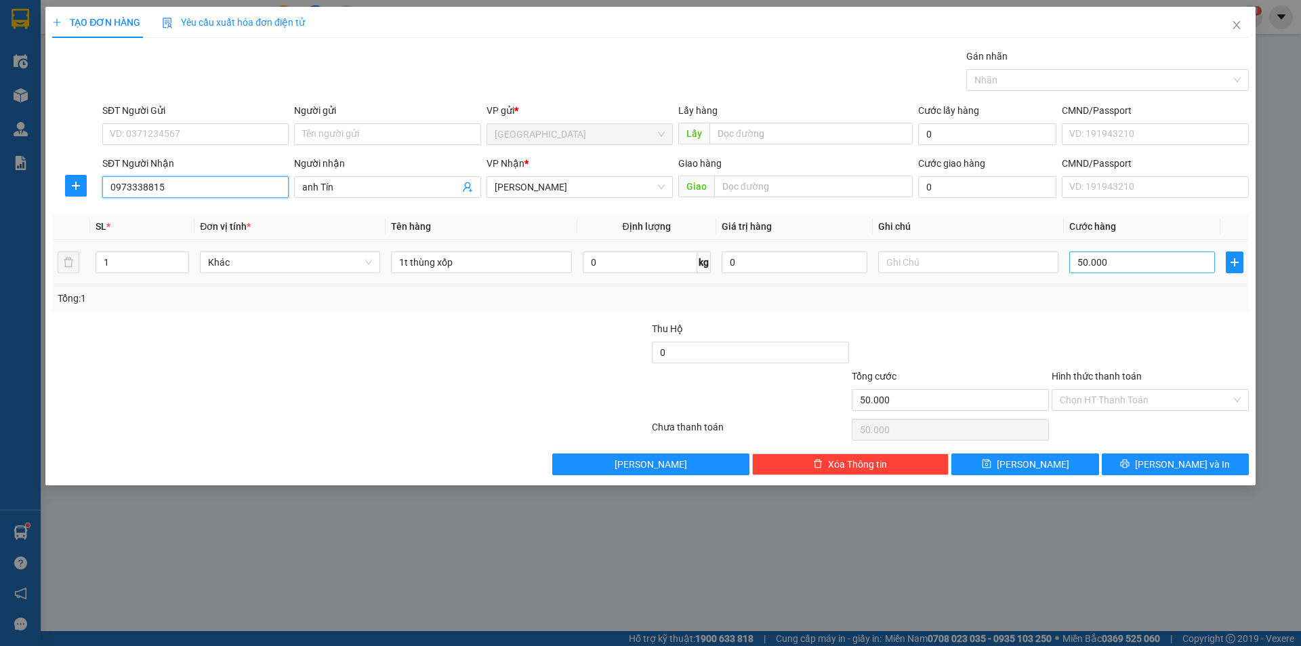
type input "0973338815"
click at [1132, 268] on input "50.000" at bounding box center [1142, 262] width 146 height 22
type input "1"
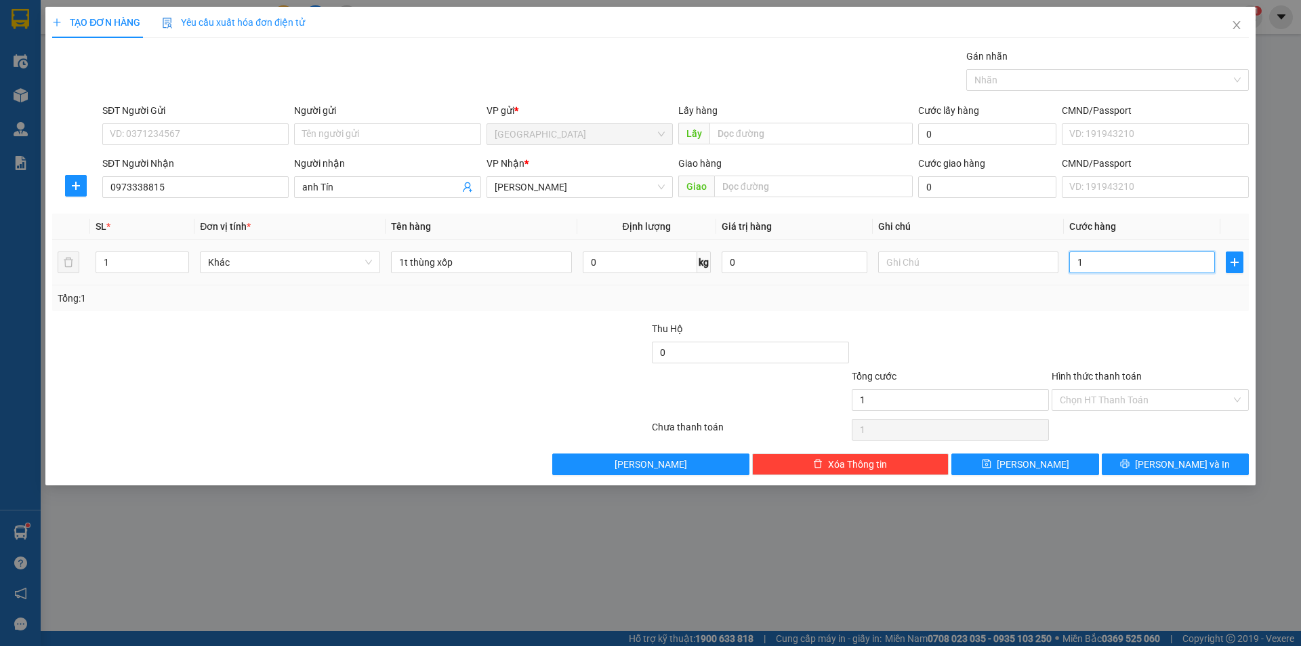
type input "12"
type input "120"
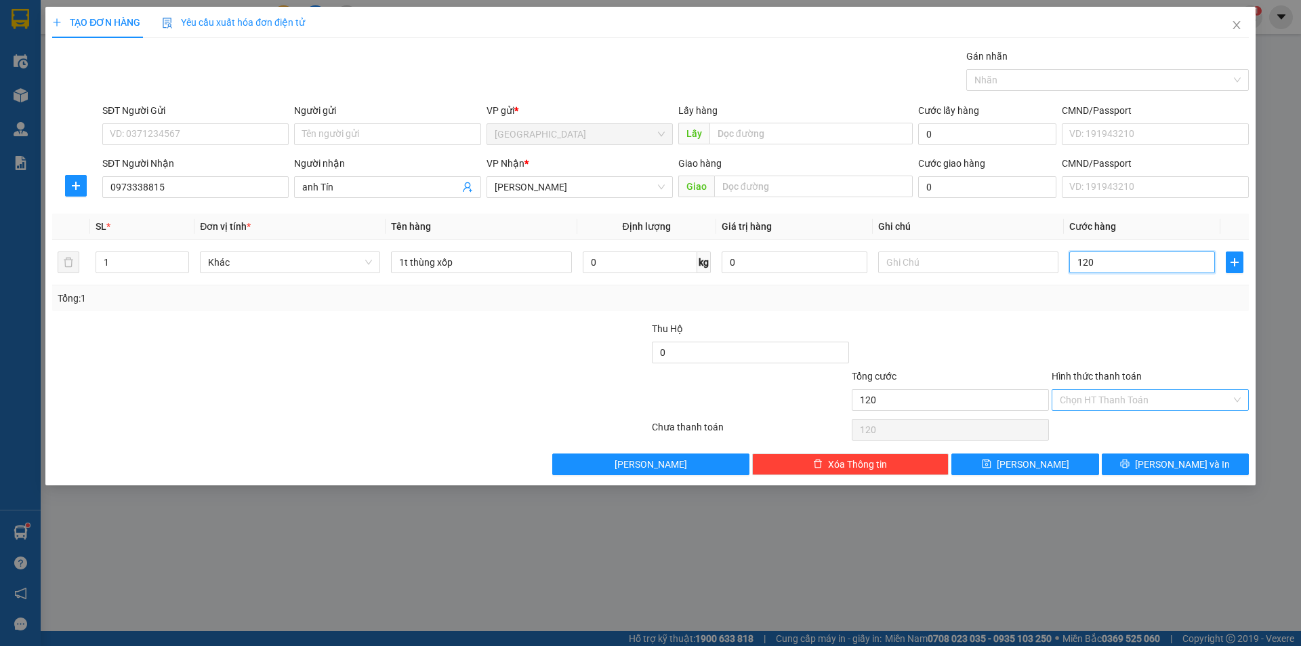
type input "120"
type input "120.000"
drag, startPoint x: 1117, startPoint y: 395, endPoint x: 1104, endPoint y: 411, distance: 20.7
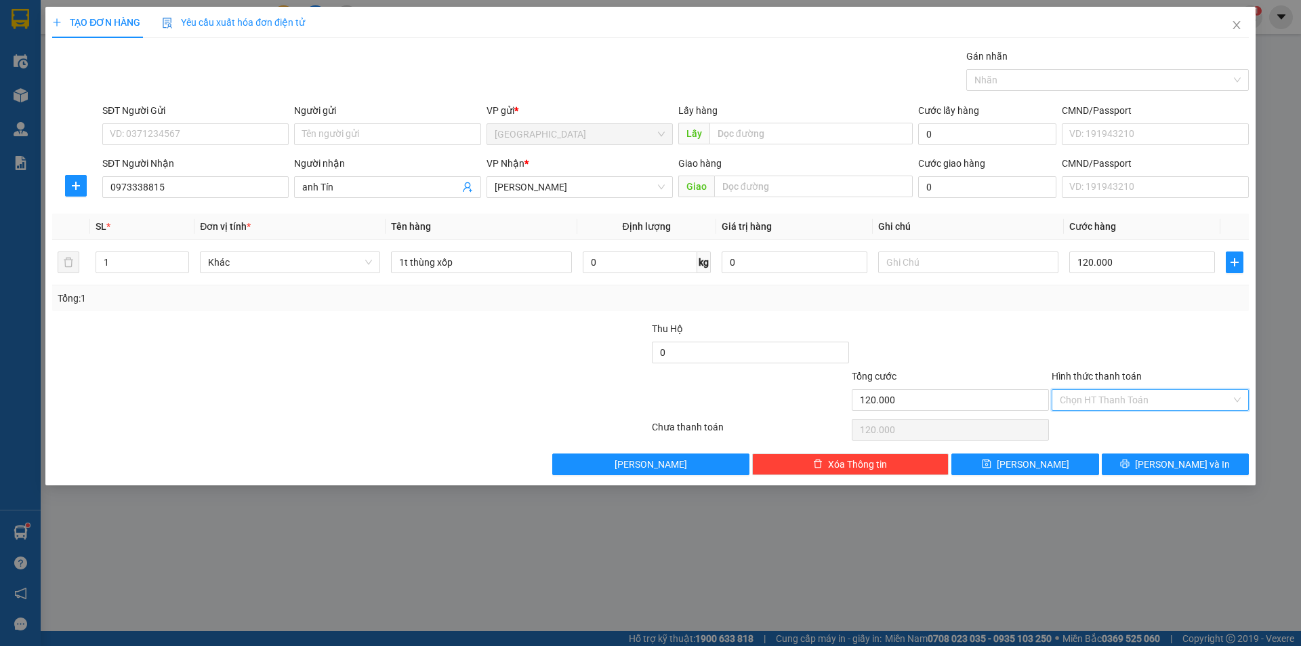
click at [1116, 396] on input "Hình thức thanh toán" at bounding box center [1145, 400] width 171 height 20
drag, startPoint x: 1100, startPoint y: 417, endPoint x: 1098, endPoint y: 430, distance: 12.4
click at [1098, 430] on div "Tại văn phòng" at bounding box center [1150, 427] width 197 height 22
type input "0"
click at [1137, 462] on button "[PERSON_NAME] và In" at bounding box center [1175, 464] width 147 height 22
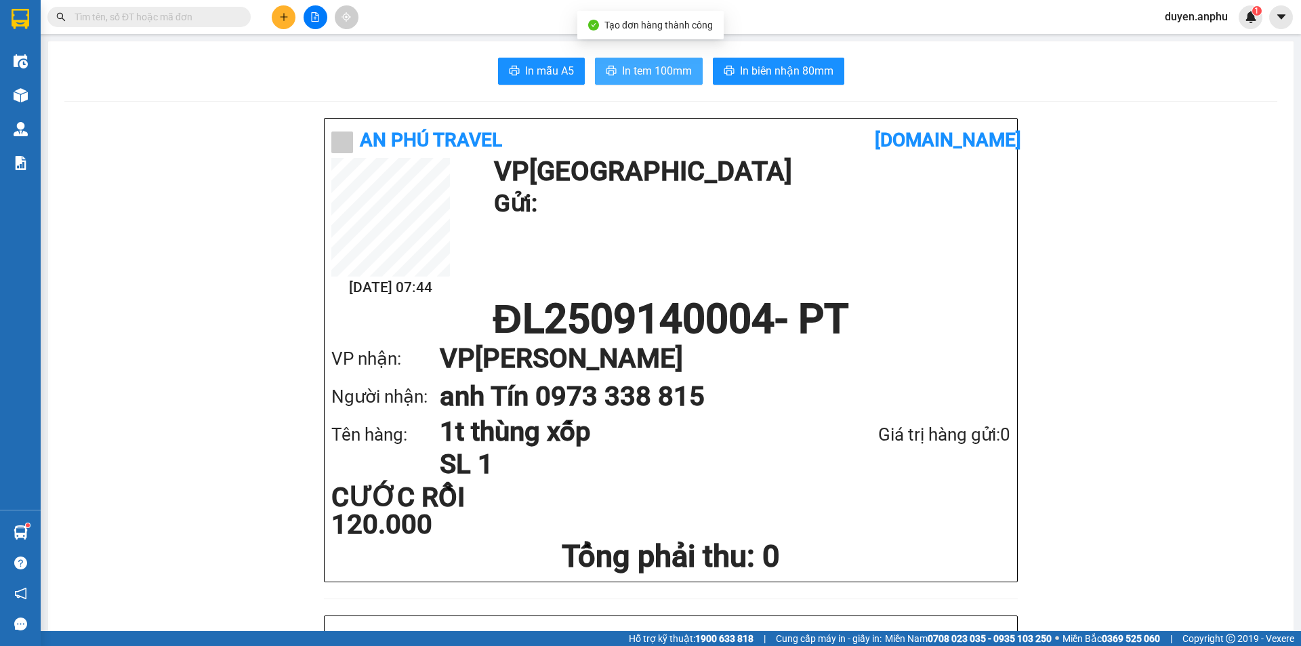
click at [645, 75] on span "In tem 100mm" at bounding box center [657, 70] width 70 height 17
click at [659, 79] on span "In tem 100mm" at bounding box center [657, 70] width 70 height 17
click at [644, 64] on span "In tem 100mm" at bounding box center [657, 70] width 70 height 17
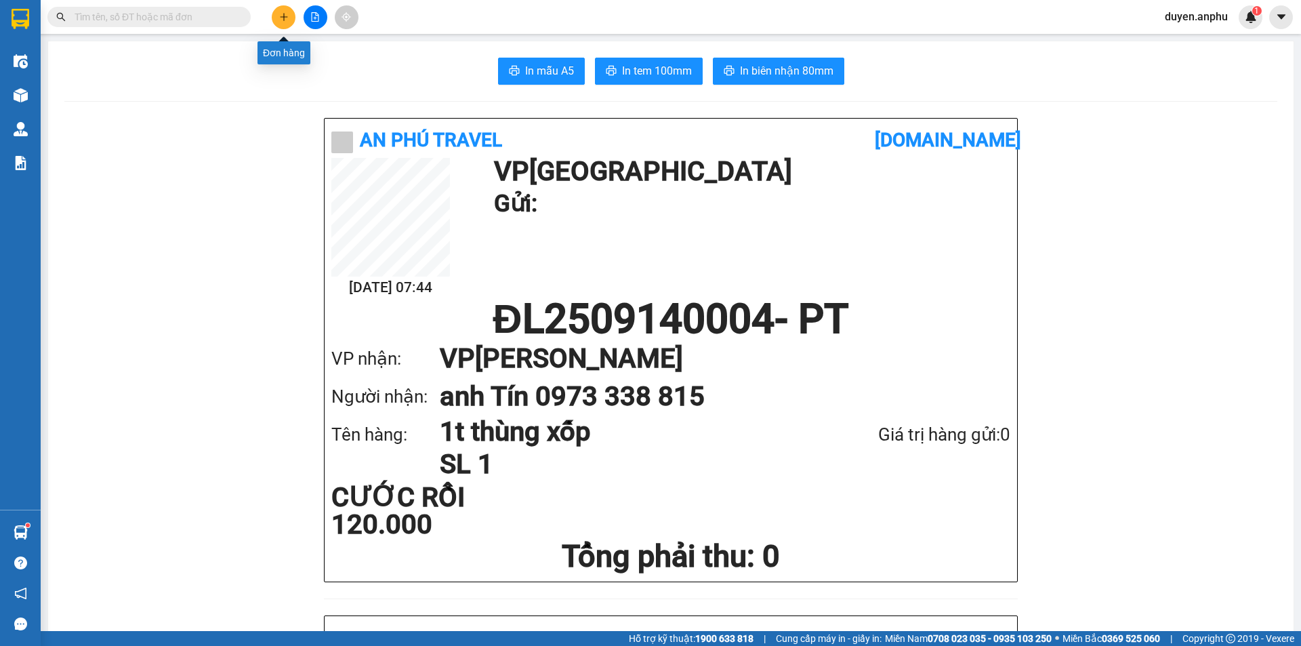
click at [285, 26] on button at bounding box center [284, 17] width 24 height 24
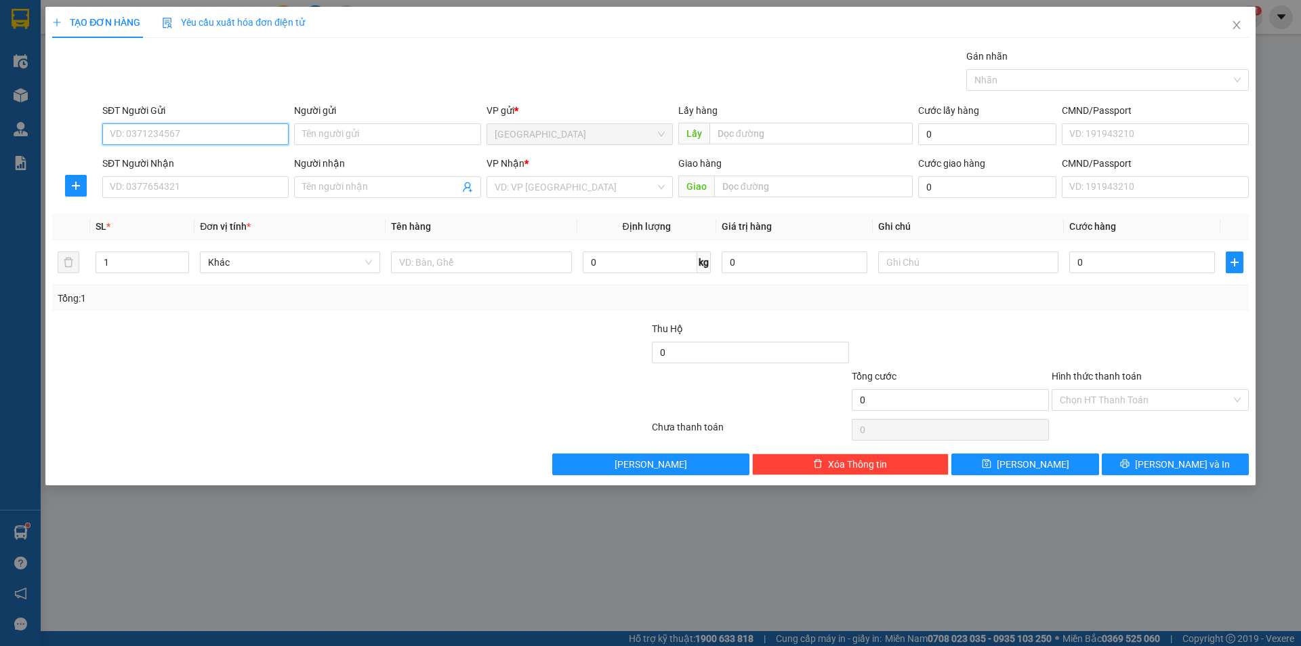
click at [195, 131] on input "SĐT Người Gửi" at bounding box center [195, 134] width 186 height 22
type input "0347430740"
click at [163, 189] on input "SĐT Người Nhận" at bounding box center [195, 187] width 186 height 22
type input "0523440447"
click at [557, 198] on div "VP Nhận * VD: VP [GEOGRAPHIC_DATA]" at bounding box center [580, 179] width 186 height 47
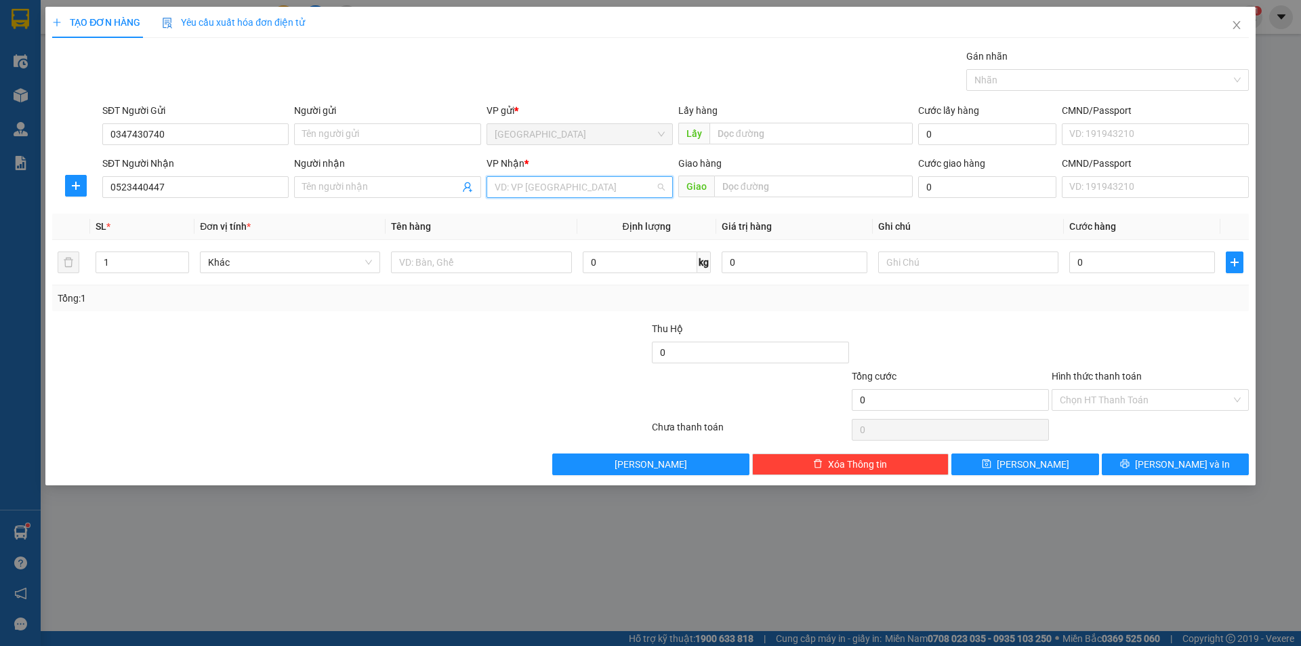
click at [565, 185] on input "search" at bounding box center [575, 187] width 161 height 20
drag, startPoint x: 565, startPoint y: 185, endPoint x: 562, endPoint y: 192, distance: 7.9
click at [565, 188] on input "search" at bounding box center [575, 187] width 161 height 20
click at [523, 258] on div "[PERSON_NAME]" at bounding box center [580, 257] width 170 height 15
click at [417, 262] on input "text" at bounding box center [481, 262] width 180 height 22
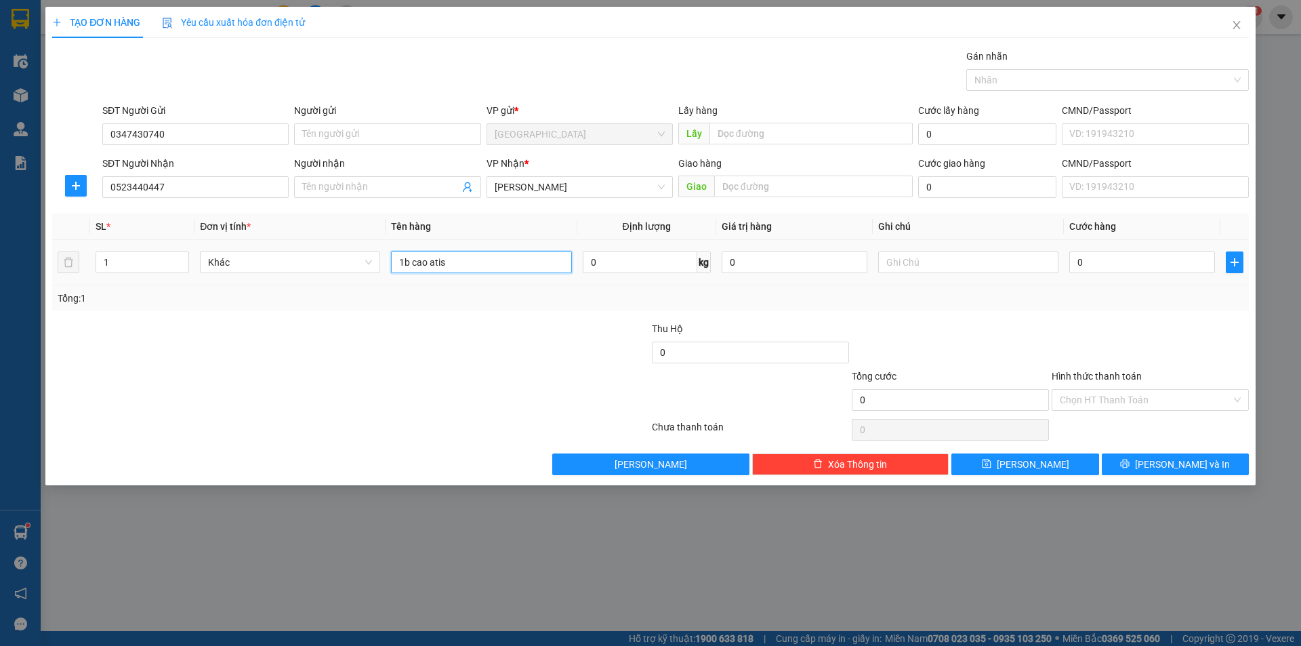
type input "1b cao atiso"
click at [1125, 272] on input "0" at bounding box center [1142, 262] width 146 height 22
click at [1100, 298] on div "Tổng: 1" at bounding box center [651, 298] width 1186 height 15
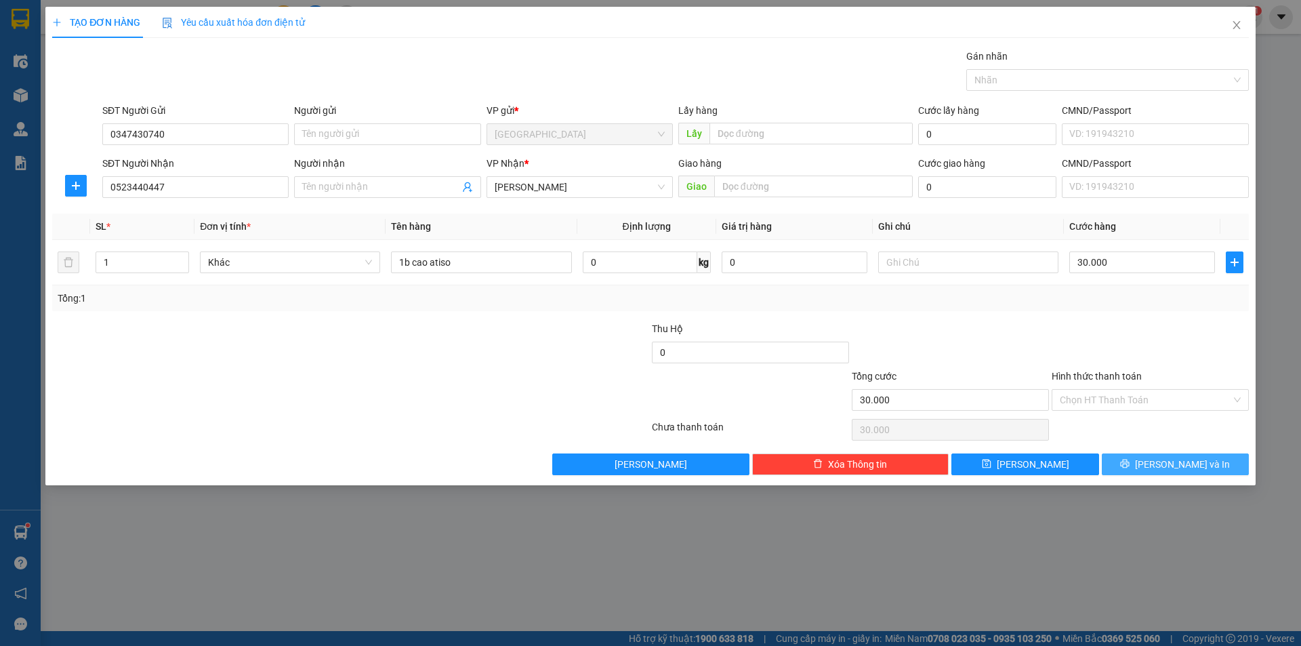
click at [1130, 462] on icon "printer" at bounding box center [1124, 463] width 9 height 9
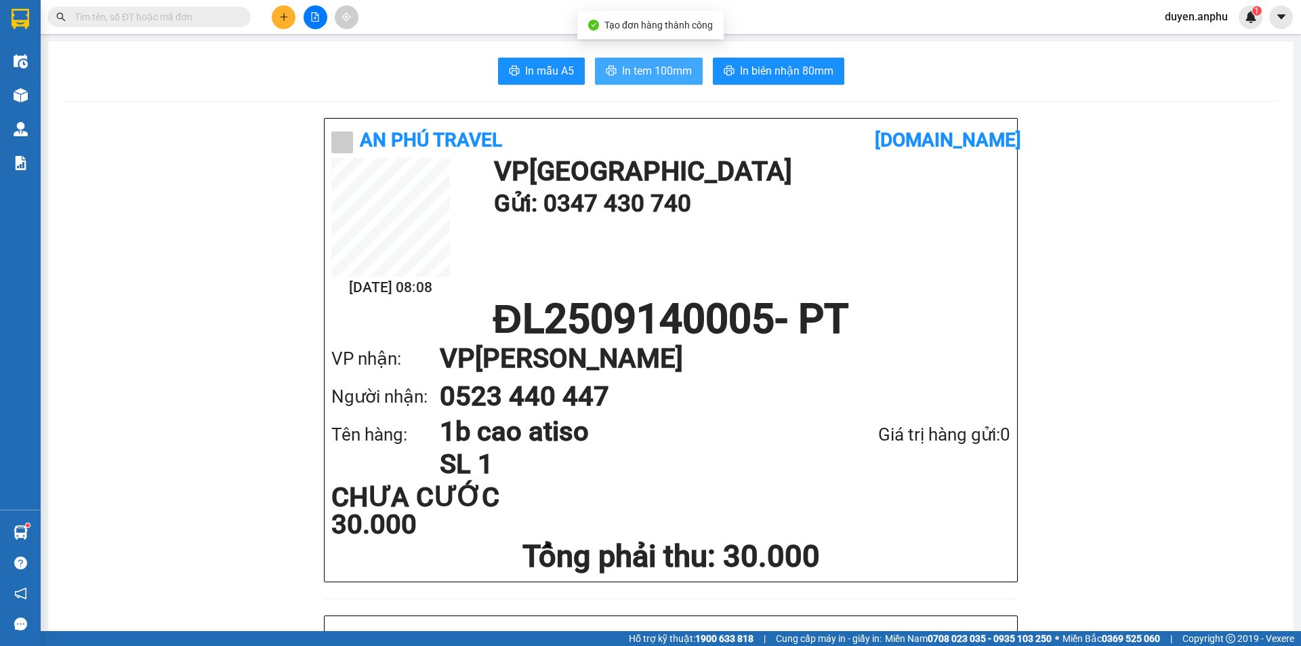
click at [622, 70] on span "In tem 100mm" at bounding box center [657, 70] width 70 height 17
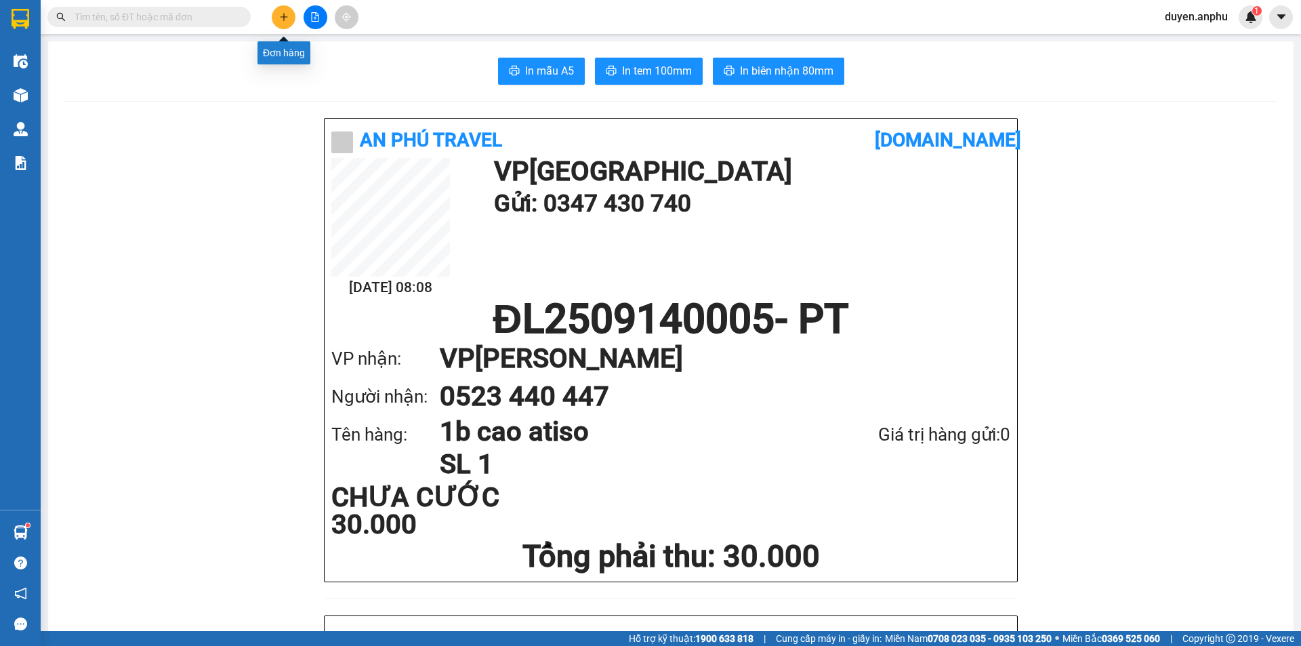
click at [281, 12] on button at bounding box center [284, 17] width 24 height 24
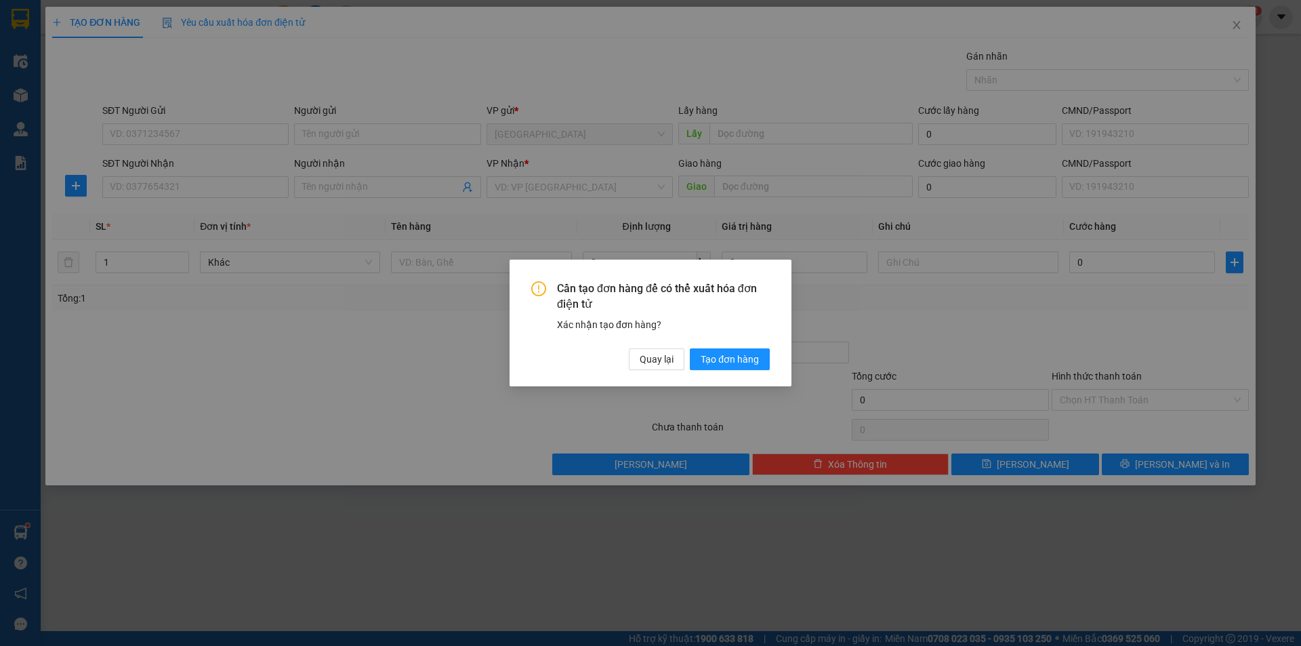
click at [186, 126] on div "Cần tạo đơn hàng để có thể xuất hóa đơn điện tử Xác nhận tạo đơn hàng? Quay lại…" at bounding box center [650, 323] width 1301 height 646
click at [741, 365] on span "Tạo đơn hàng" at bounding box center [730, 359] width 58 height 15
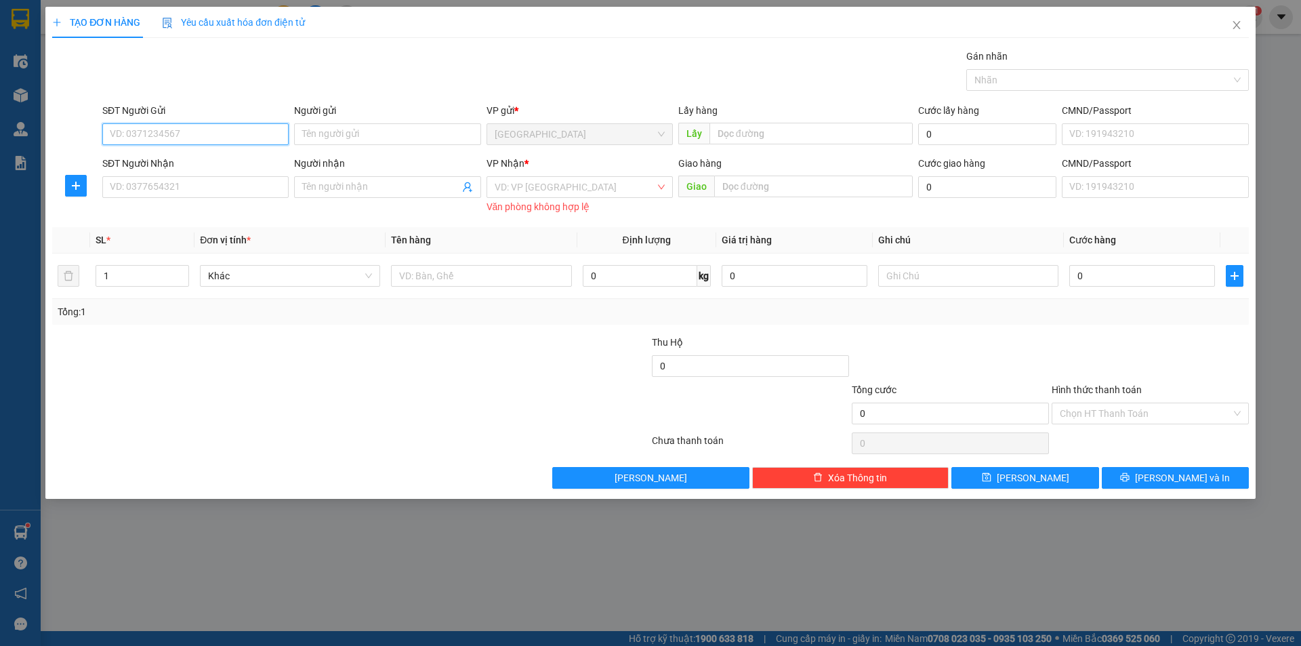
click at [203, 138] on input "SĐT Người Gửi" at bounding box center [195, 134] width 186 height 22
type input "0984080822"
click at [184, 188] on input "SĐT Người Nhận" at bounding box center [195, 187] width 186 height 22
type input "0937015566"
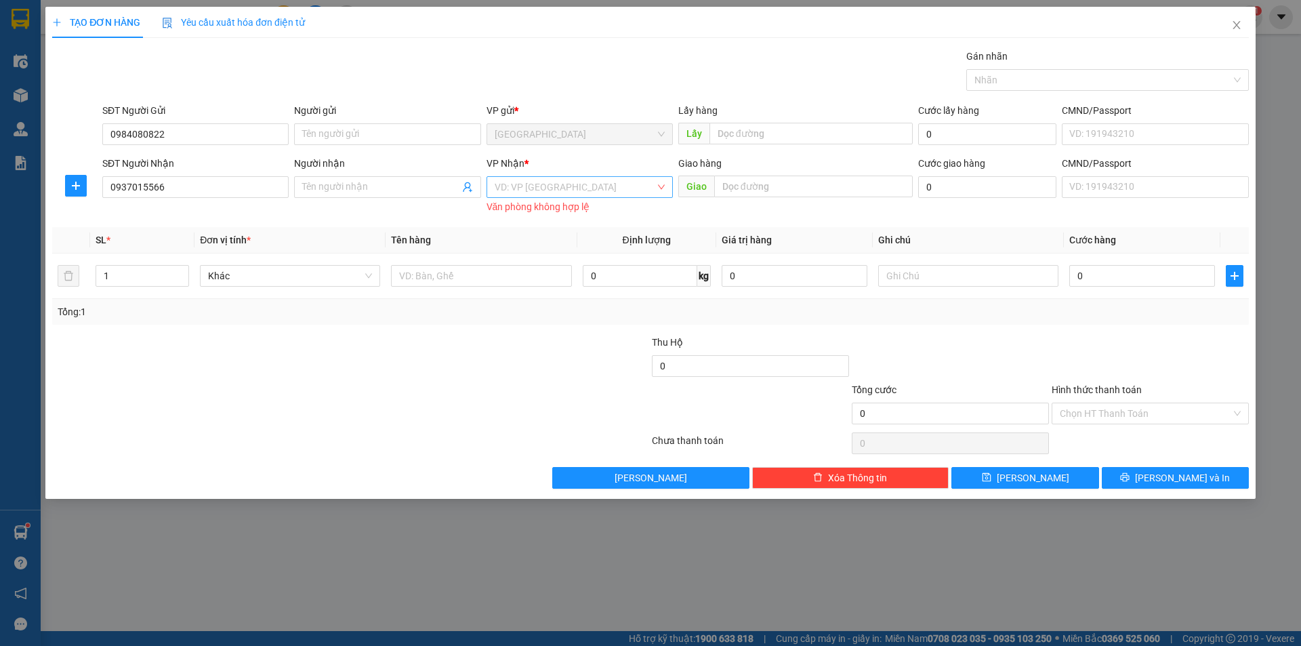
click at [606, 188] on input "search" at bounding box center [575, 187] width 161 height 20
click at [531, 258] on div "[PERSON_NAME]" at bounding box center [580, 257] width 170 height 15
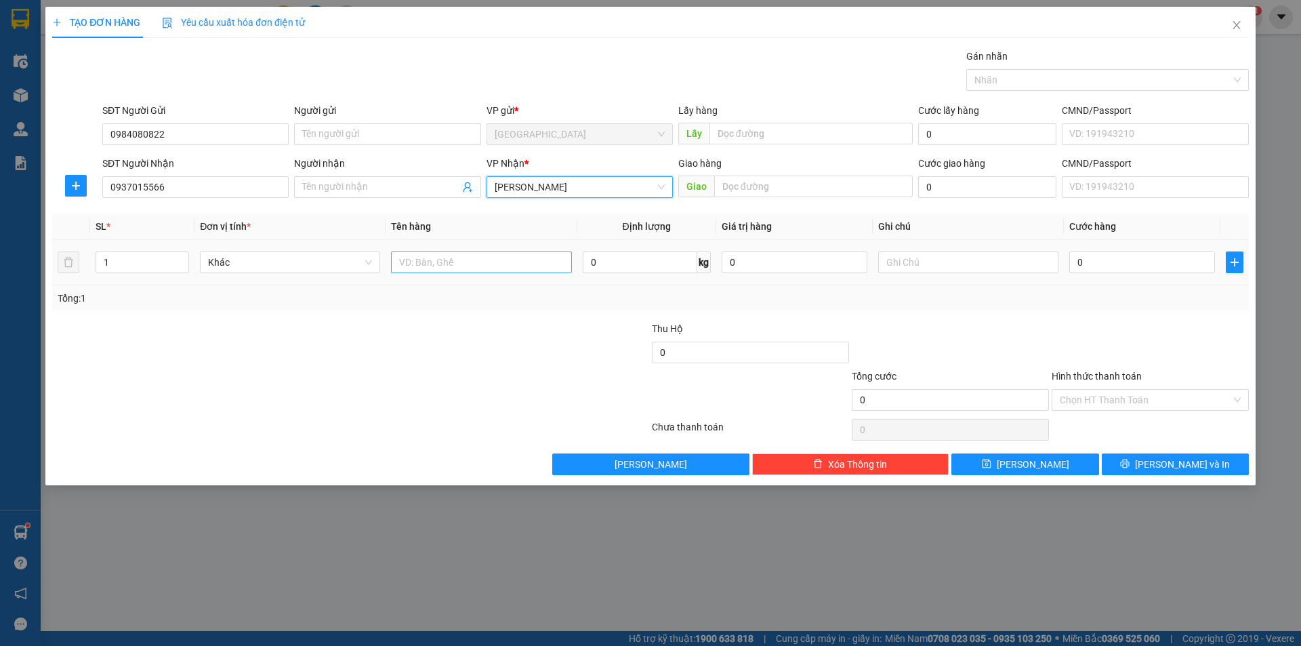
click at [451, 278] on td at bounding box center [481, 262] width 191 height 45
click at [478, 264] on input "text" at bounding box center [481, 262] width 180 height 22
type input "1 kiện hồ sơ"
type input "3"
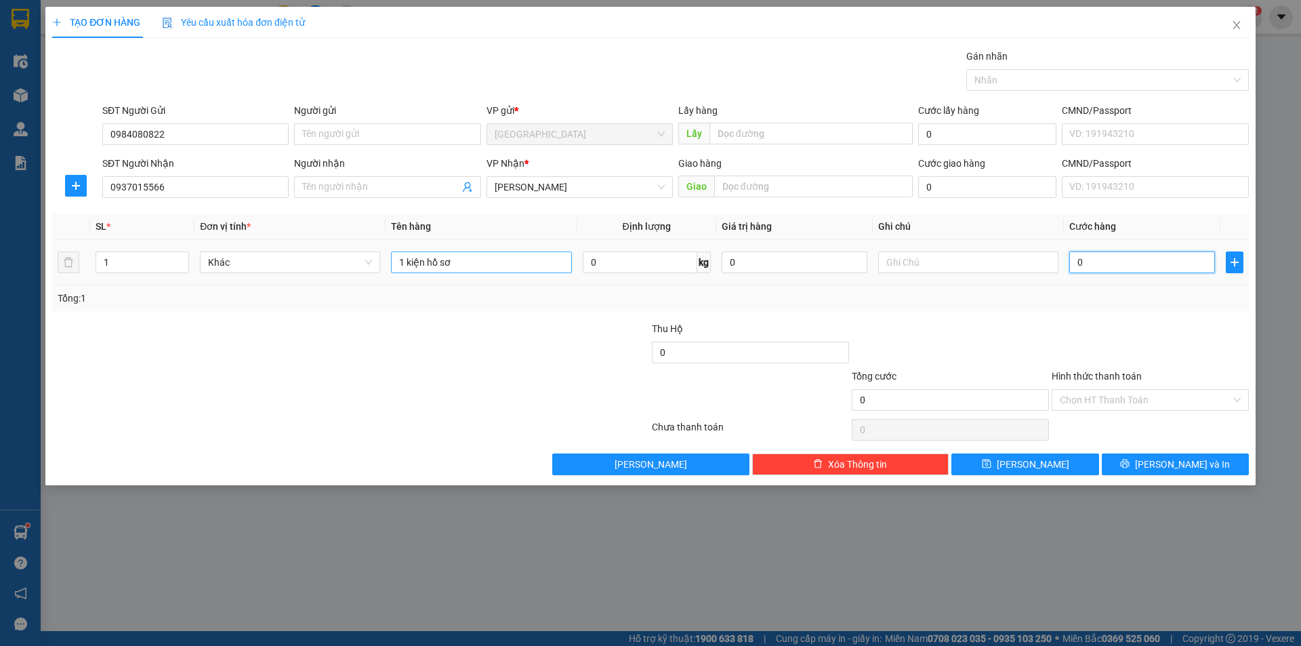
type input "3"
type input "30"
drag, startPoint x: 1149, startPoint y: 397, endPoint x: 1134, endPoint y: 411, distance: 19.7
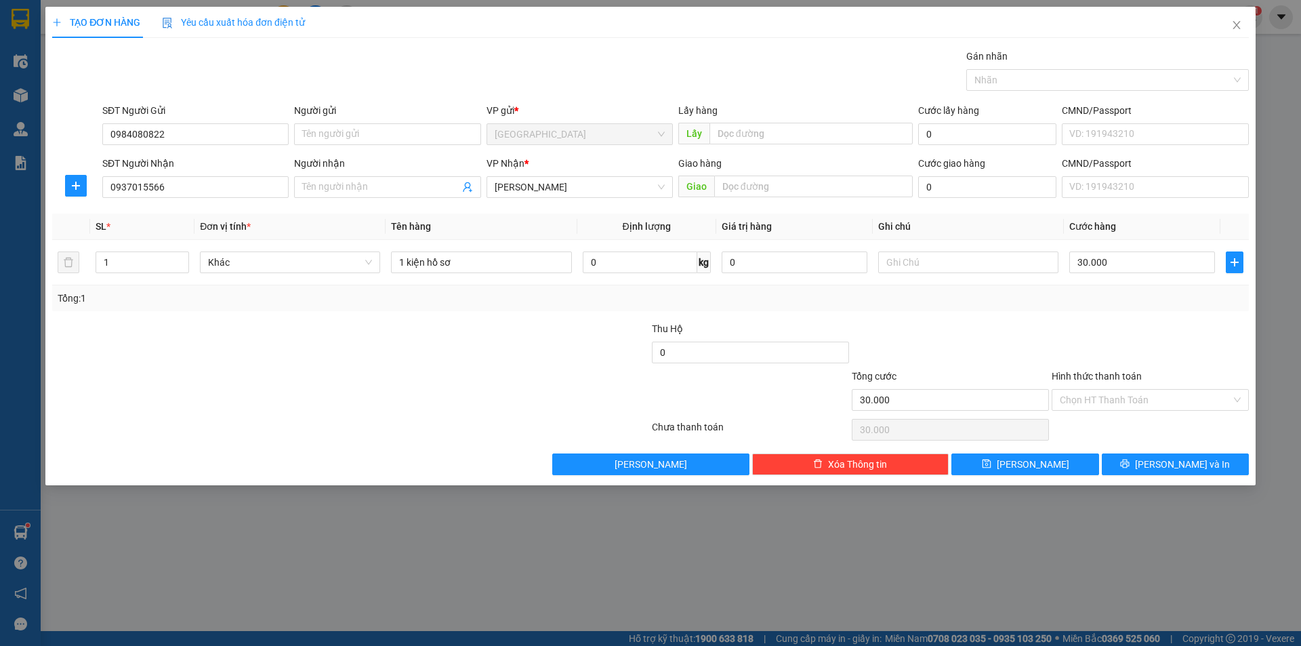
click at [1143, 403] on input "Hình thức thanh toán" at bounding box center [1145, 400] width 171 height 20
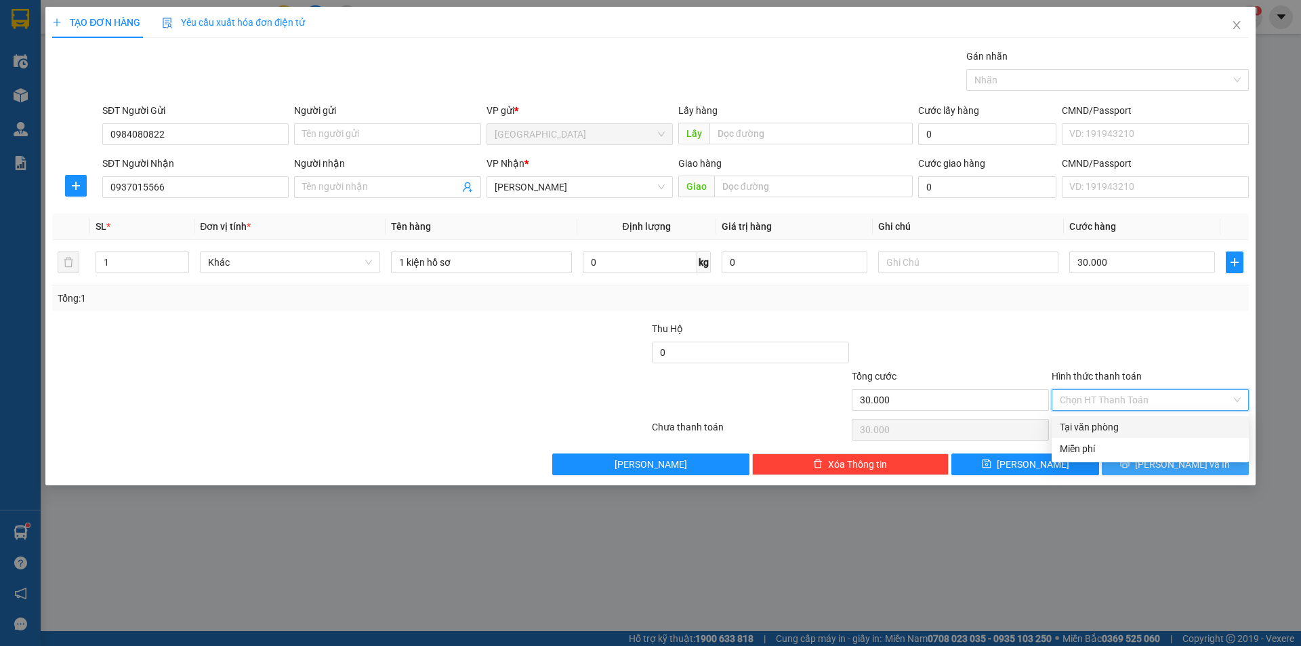
drag, startPoint x: 1117, startPoint y: 424, endPoint x: 1157, endPoint y: 457, distance: 52.0
click at [1120, 426] on div "Tại văn phòng" at bounding box center [1150, 427] width 181 height 15
click at [1157, 457] on button "[PERSON_NAME] và In" at bounding box center [1175, 464] width 147 height 22
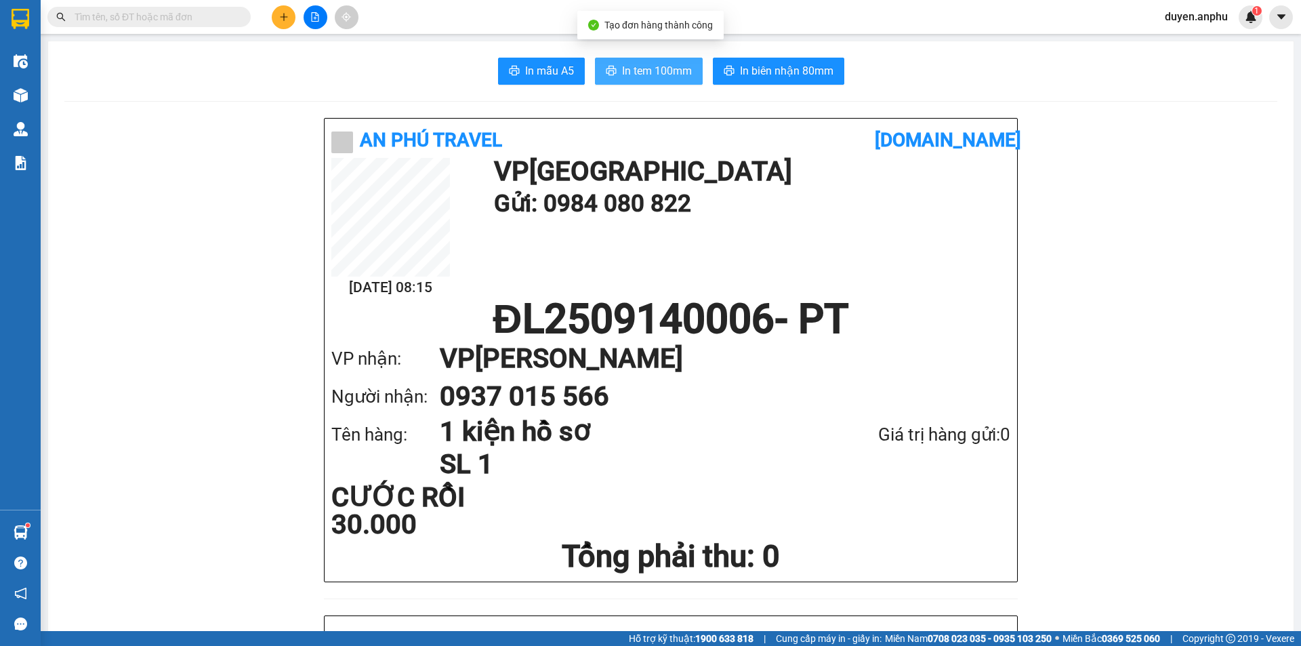
click at [651, 78] on span "In tem 100mm" at bounding box center [657, 70] width 70 height 17
click at [637, 75] on span "In tem 100mm" at bounding box center [657, 70] width 70 height 17
